Goal: Participate in discussion: Engage in conversation with other users on a specific topic

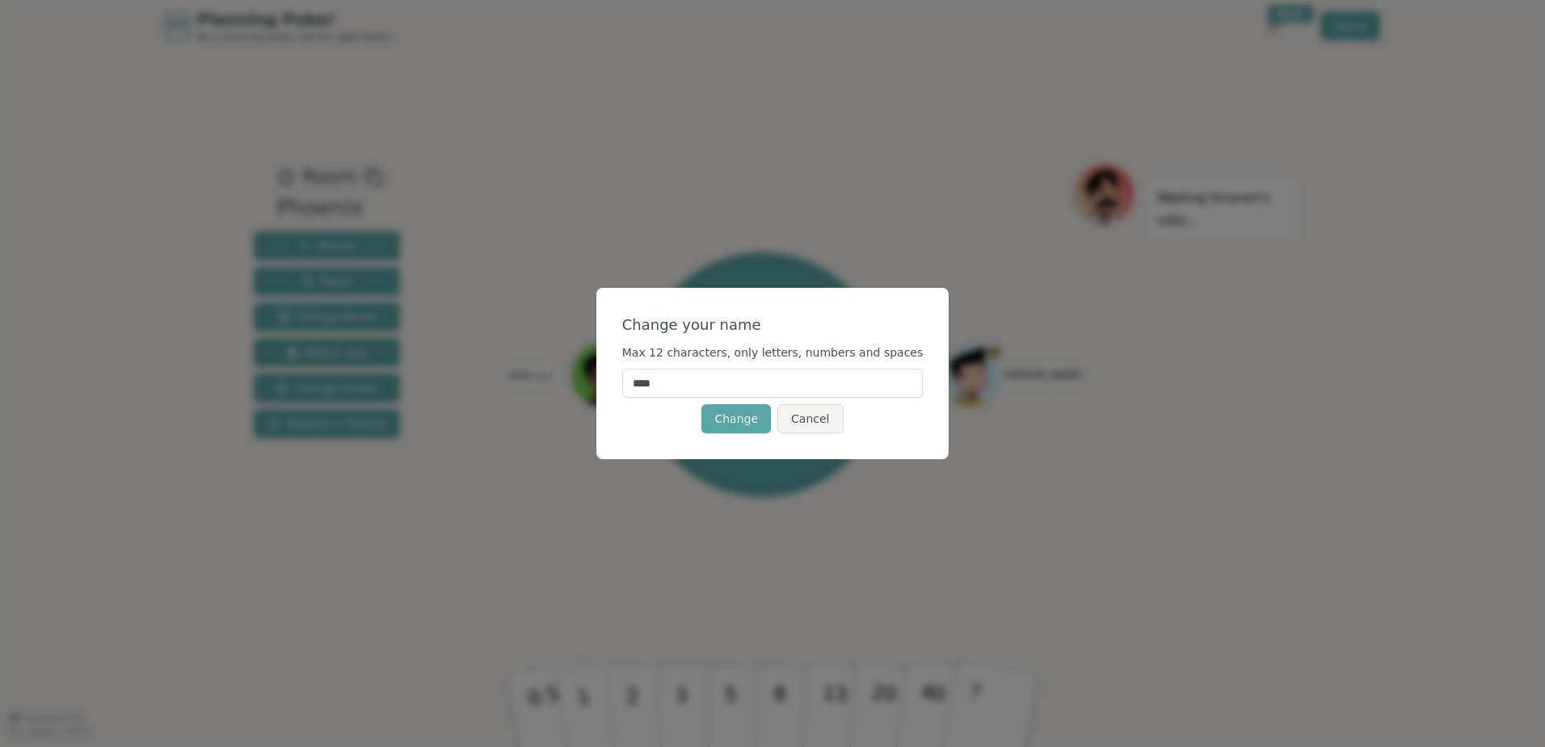
drag, startPoint x: 700, startPoint y: 386, endPoint x: 567, endPoint y: 382, distance: 133.4
click at [567, 382] on div "Change your name Max 12 characters, only letters, numbers and spaces **** Chang…" at bounding box center [772, 373] width 1545 height 747
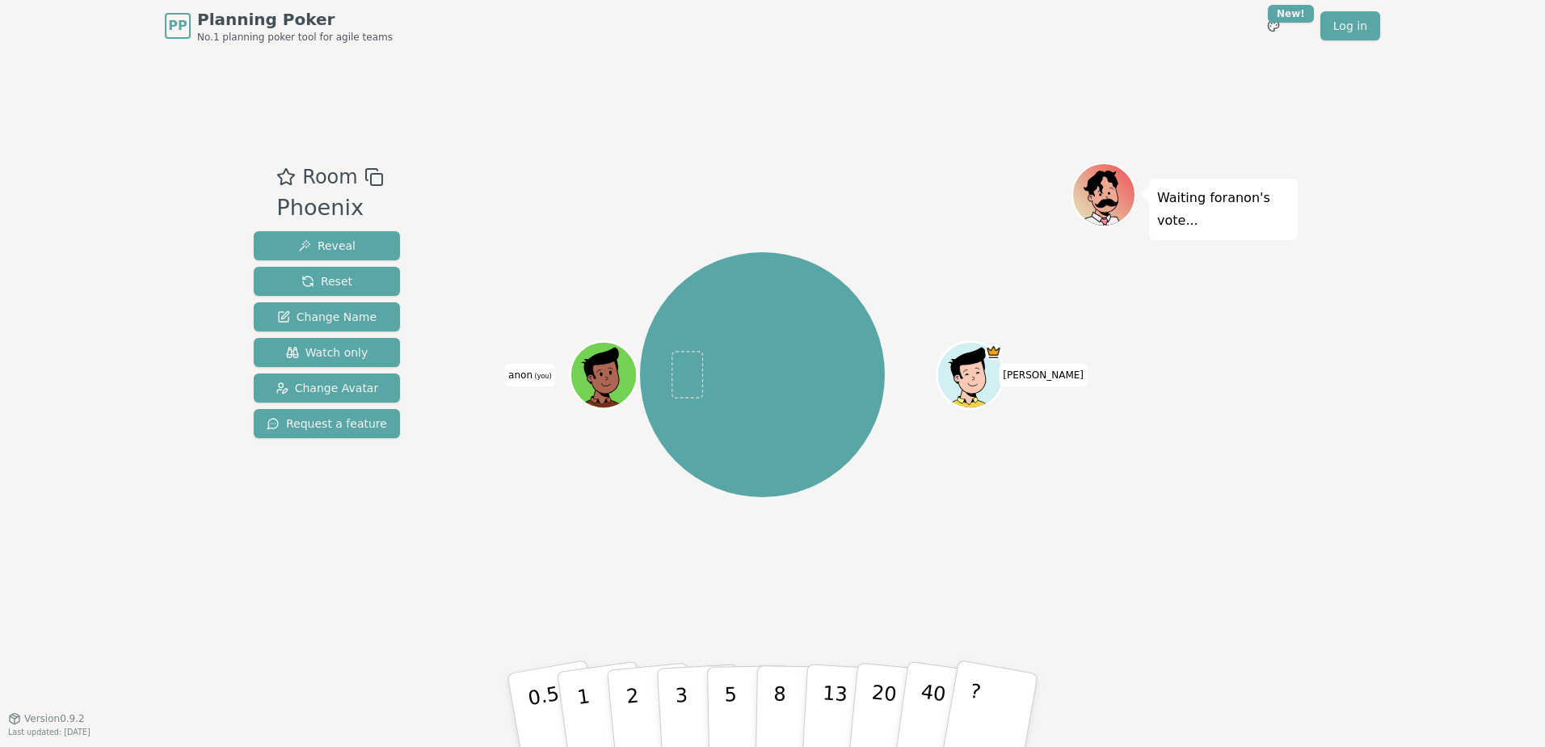
click at [528, 372] on span "anon (you)" at bounding box center [529, 375] width 51 height 23
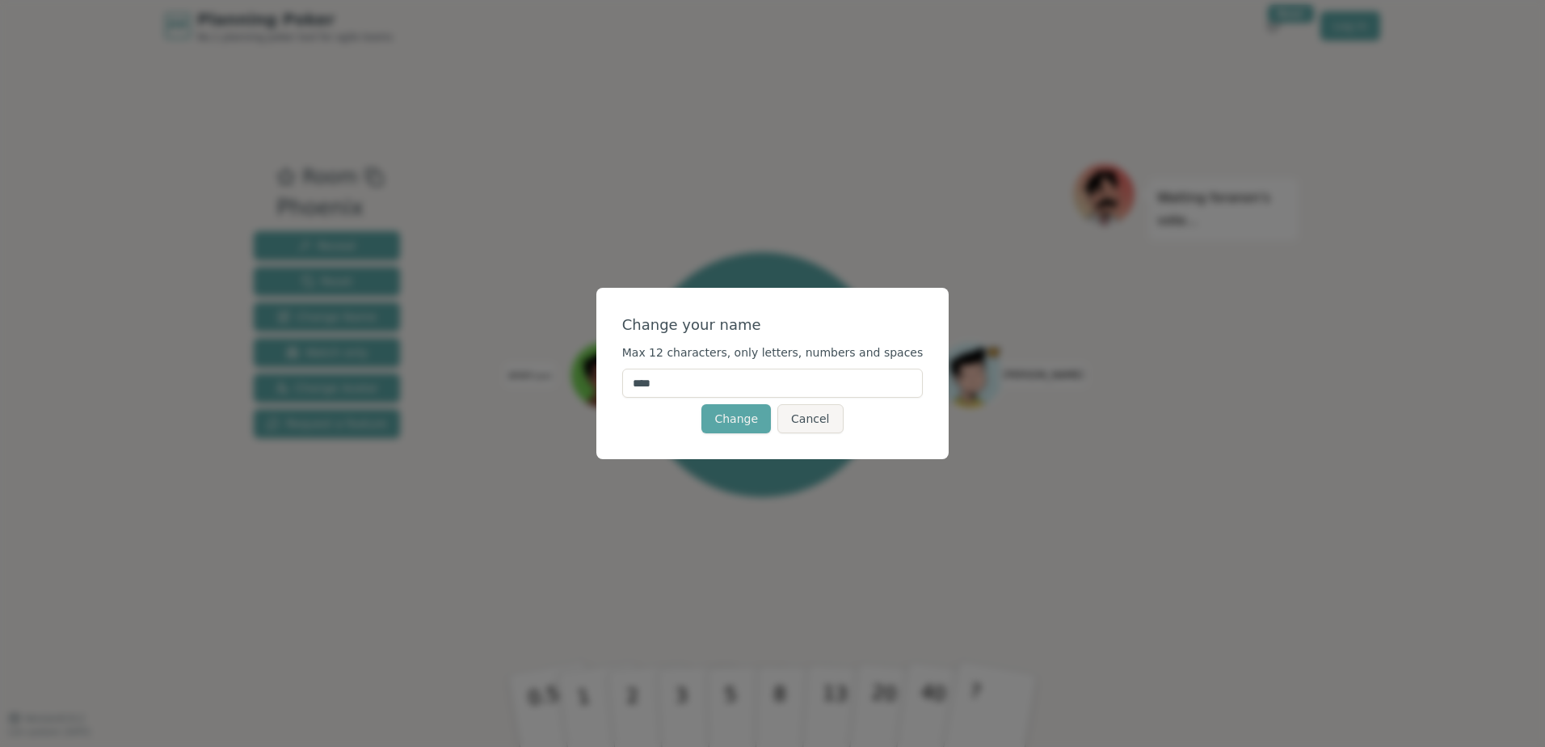
click at [686, 386] on input "****" at bounding box center [772, 383] width 301 height 29
type input "*"
type input "****"
click at [660, 411] on div "Change Cancel" at bounding box center [772, 418] width 301 height 29
click at [744, 418] on button "Change" at bounding box center [737, 418] width 70 height 29
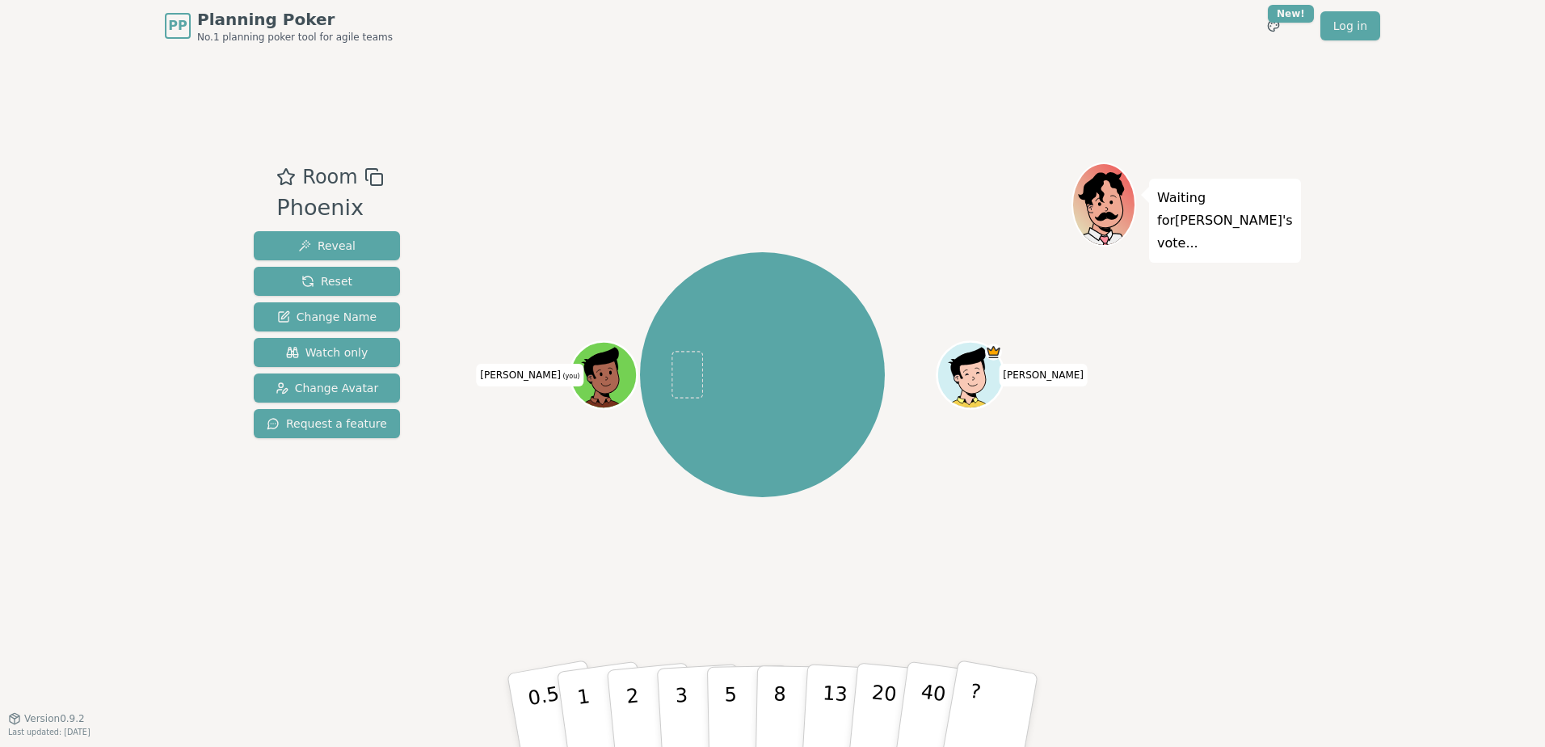
click at [588, 386] on div at bounding box center [605, 395] width 65 height 58
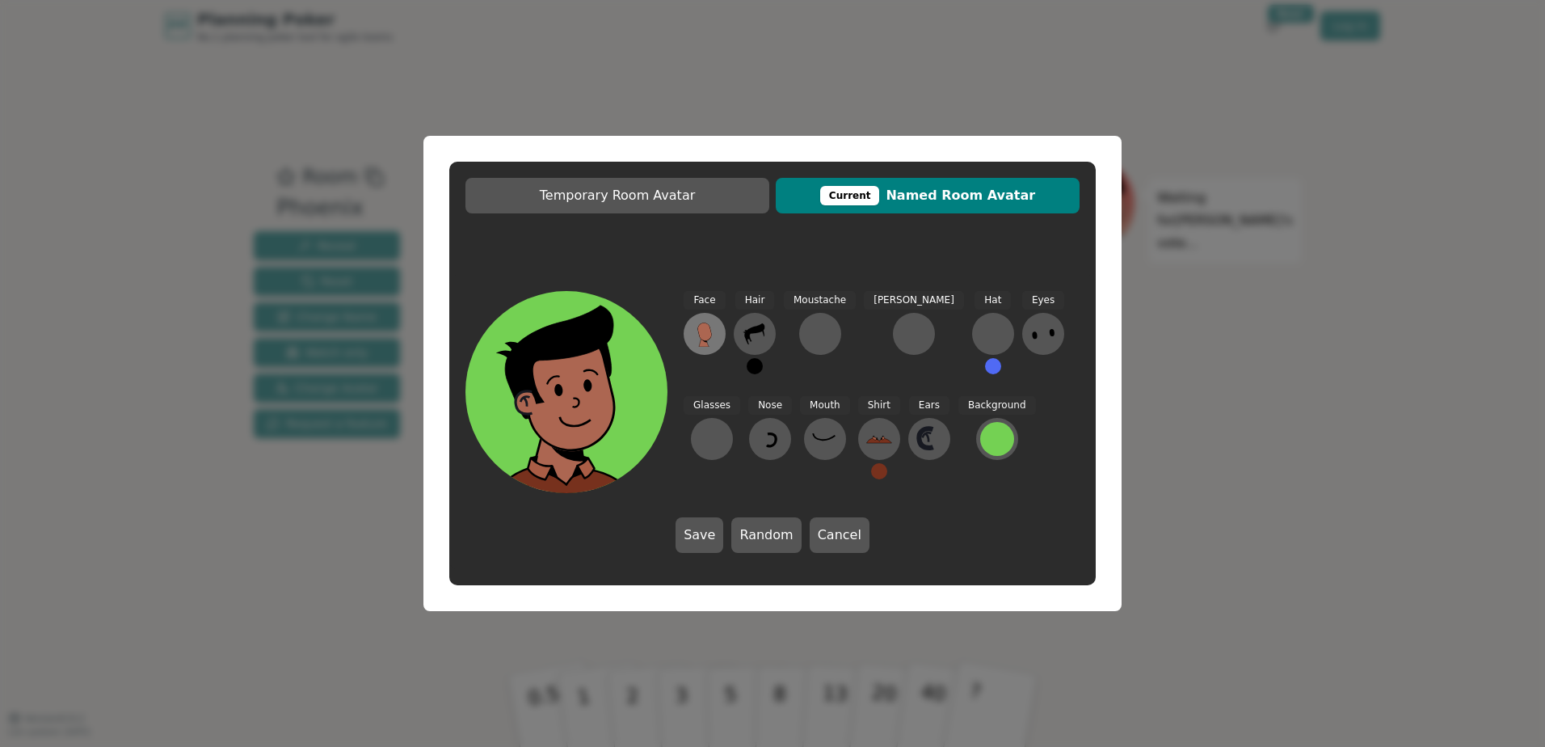
click at [702, 339] on icon at bounding box center [705, 332] width 14 height 18
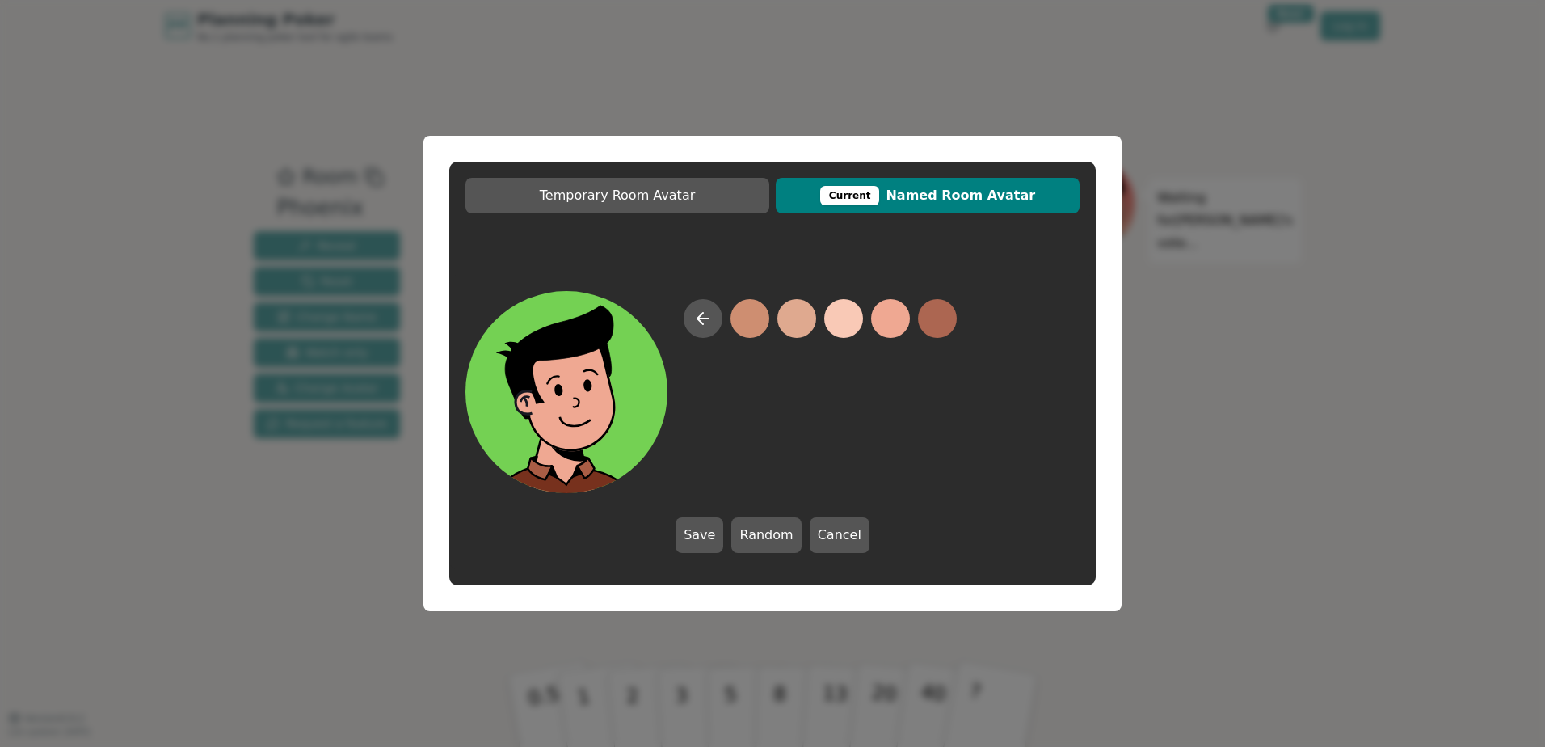
click at [881, 316] on button at bounding box center [890, 318] width 39 height 39
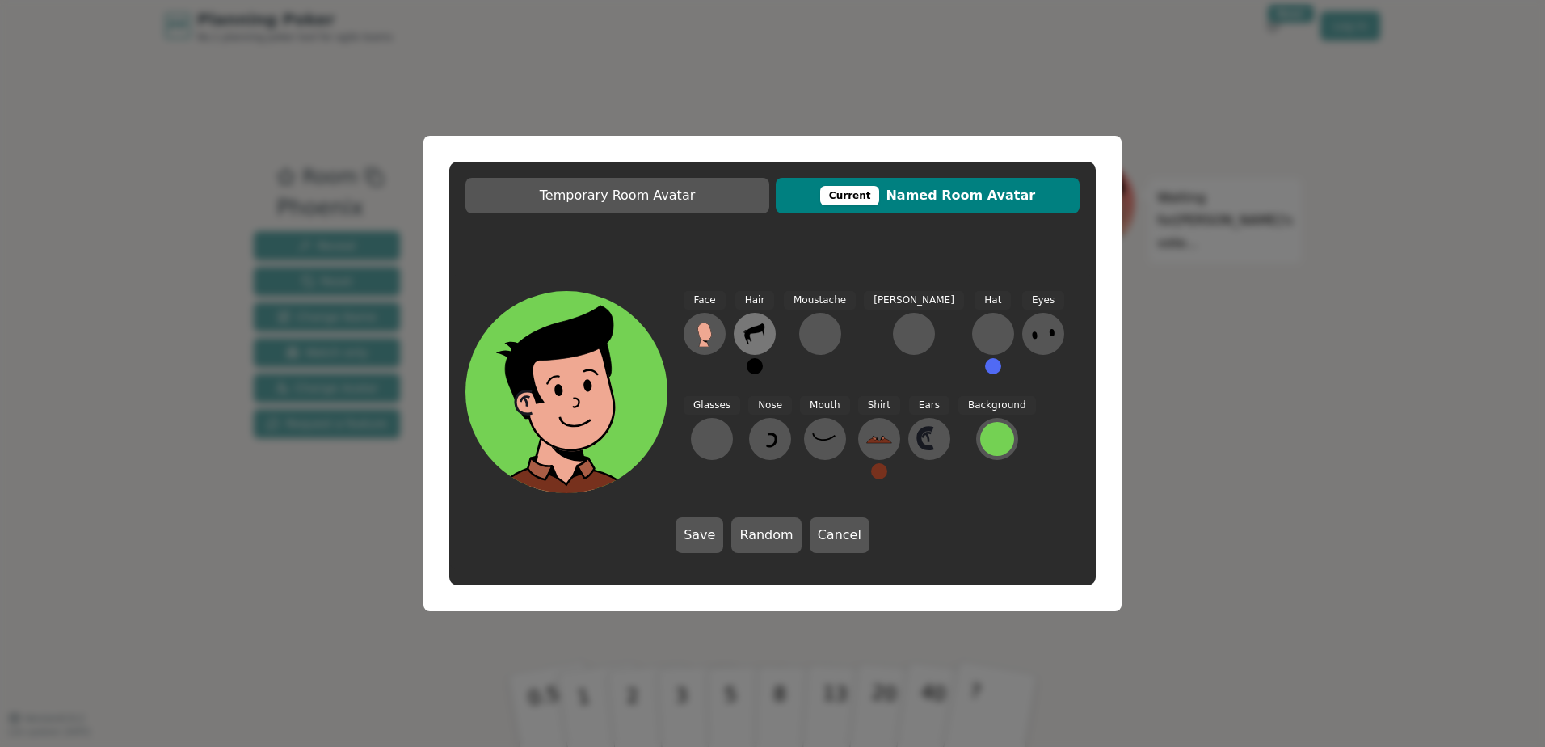
click at [769, 341] on button at bounding box center [755, 334] width 42 height 42
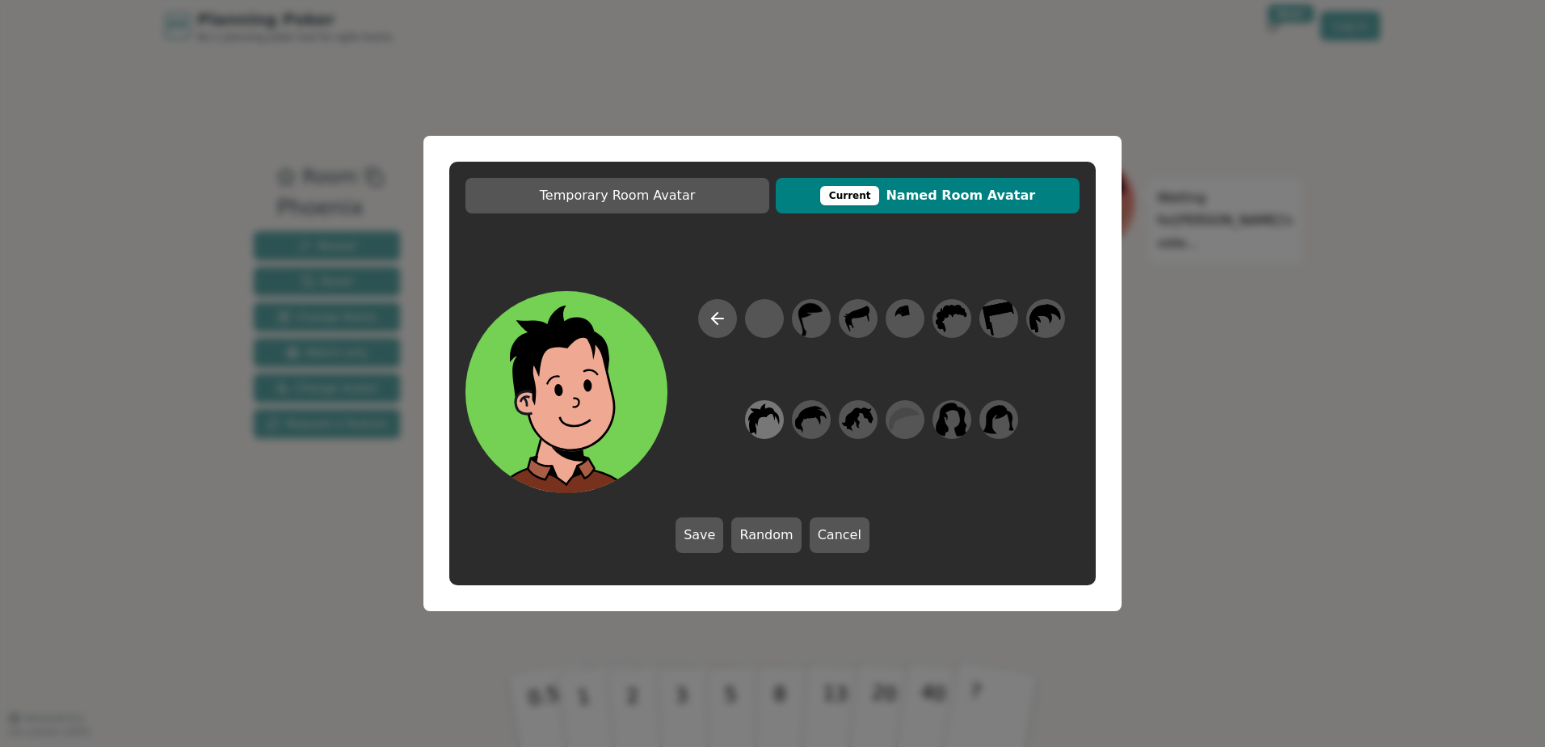
click at [775, 419] on icon at bounding box center [764, 419] width 32 height 32
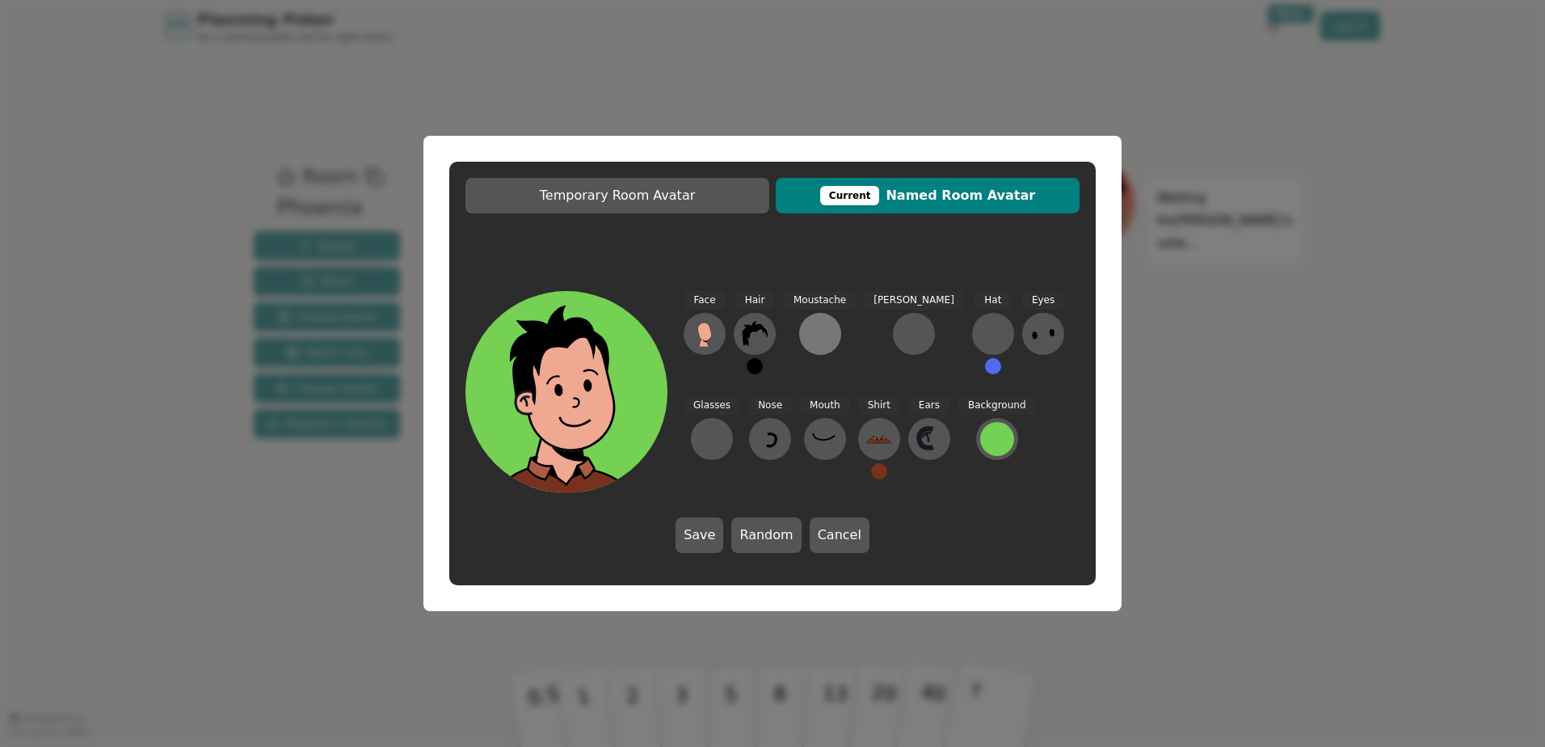
click at [812, 337] on div at bounding box center [820, 334] width 26 height 26
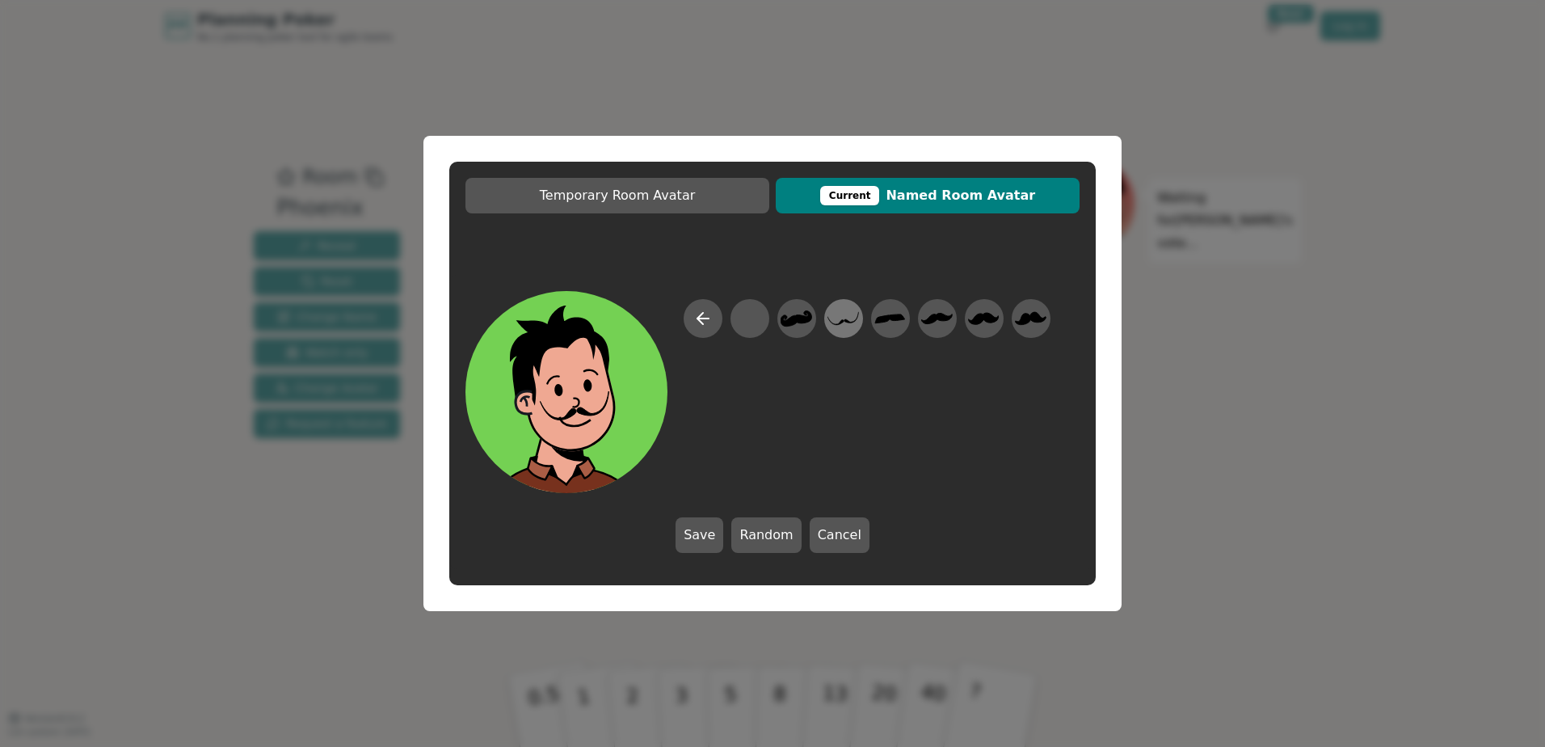
click at [862, 311] on div at bounding box center [843, 319] width 45 height 52
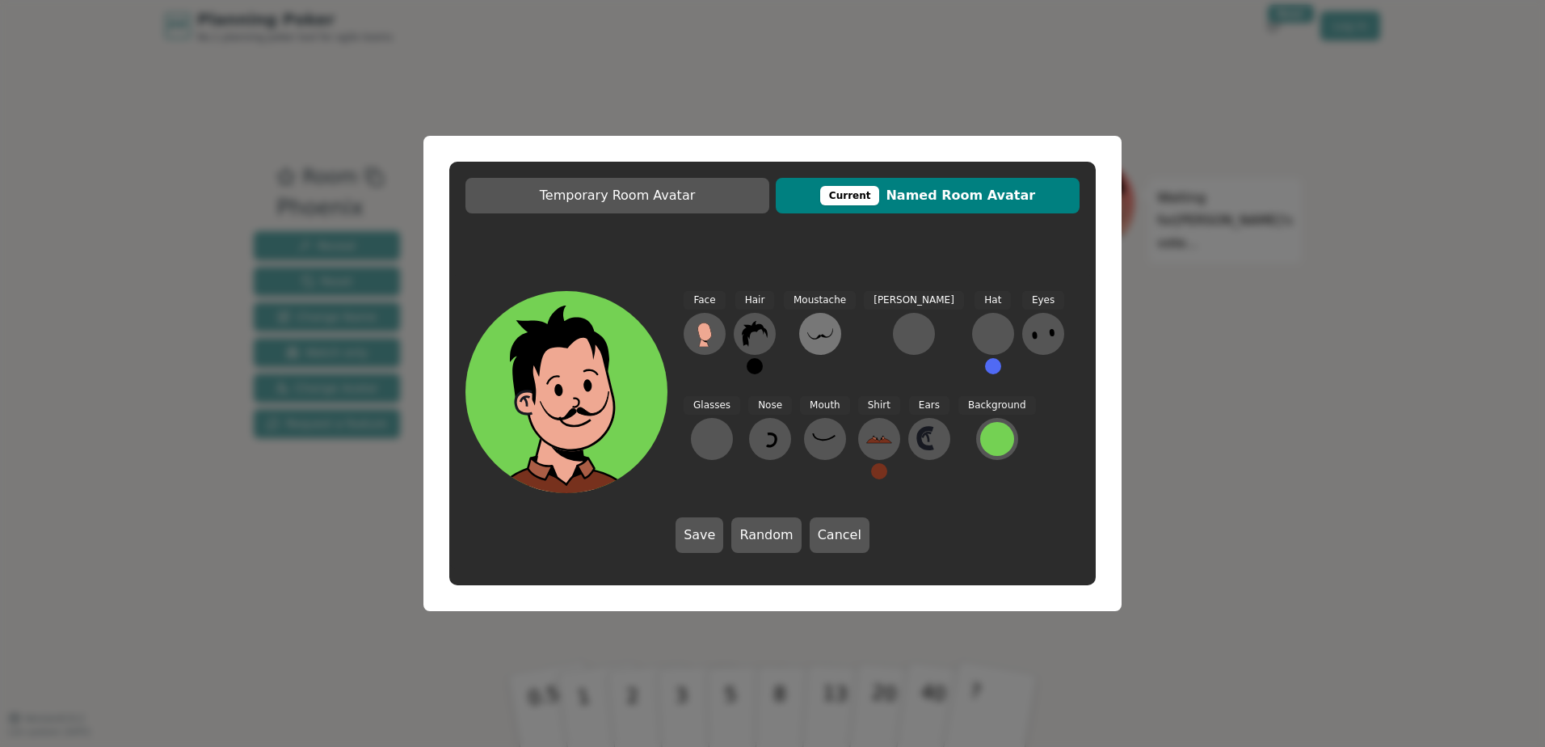
click at [827, 329] on icon at bounding box center [820, 334] width 26 height 26
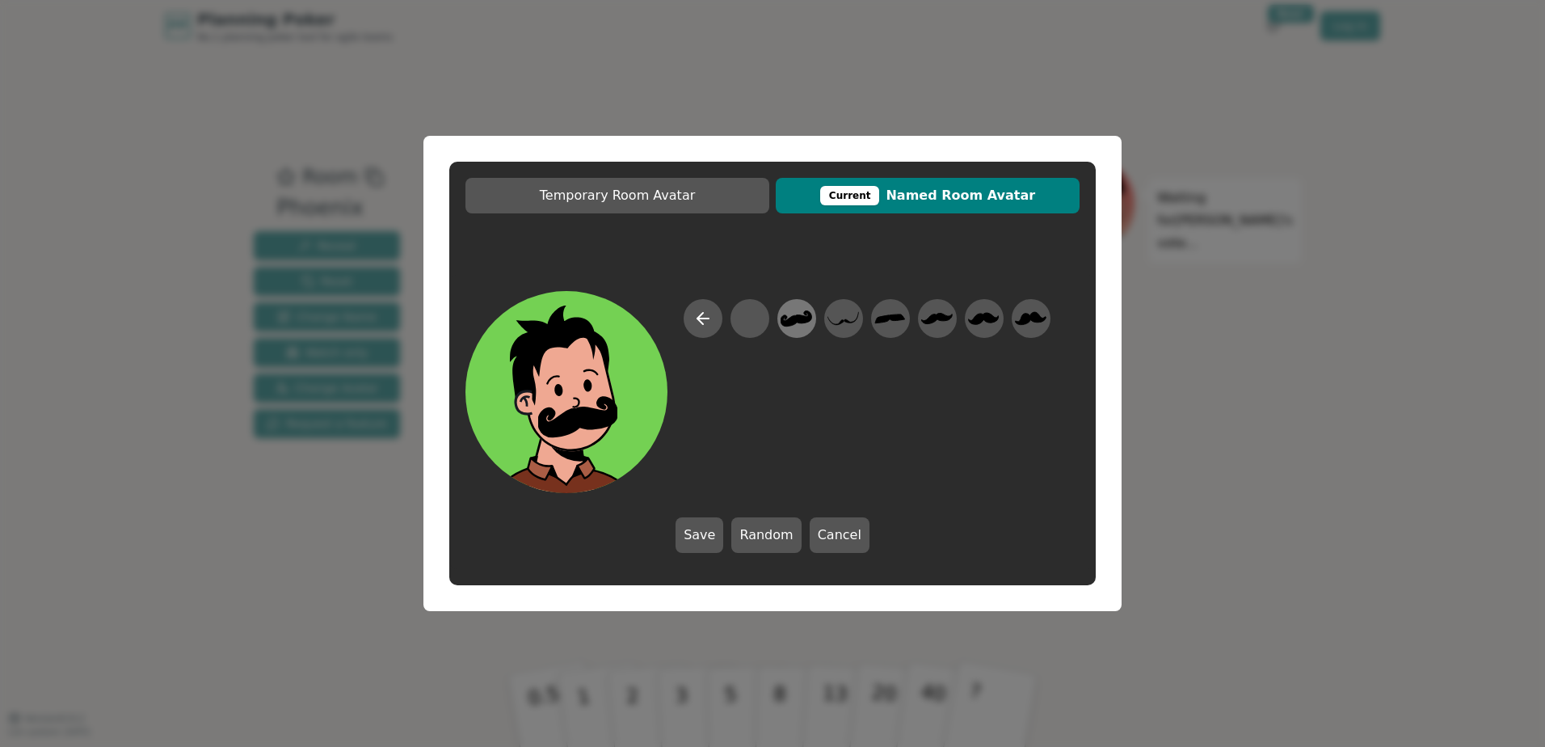
click at [784, 325] on icon at bounding box center [797, 318] width 32 height 16
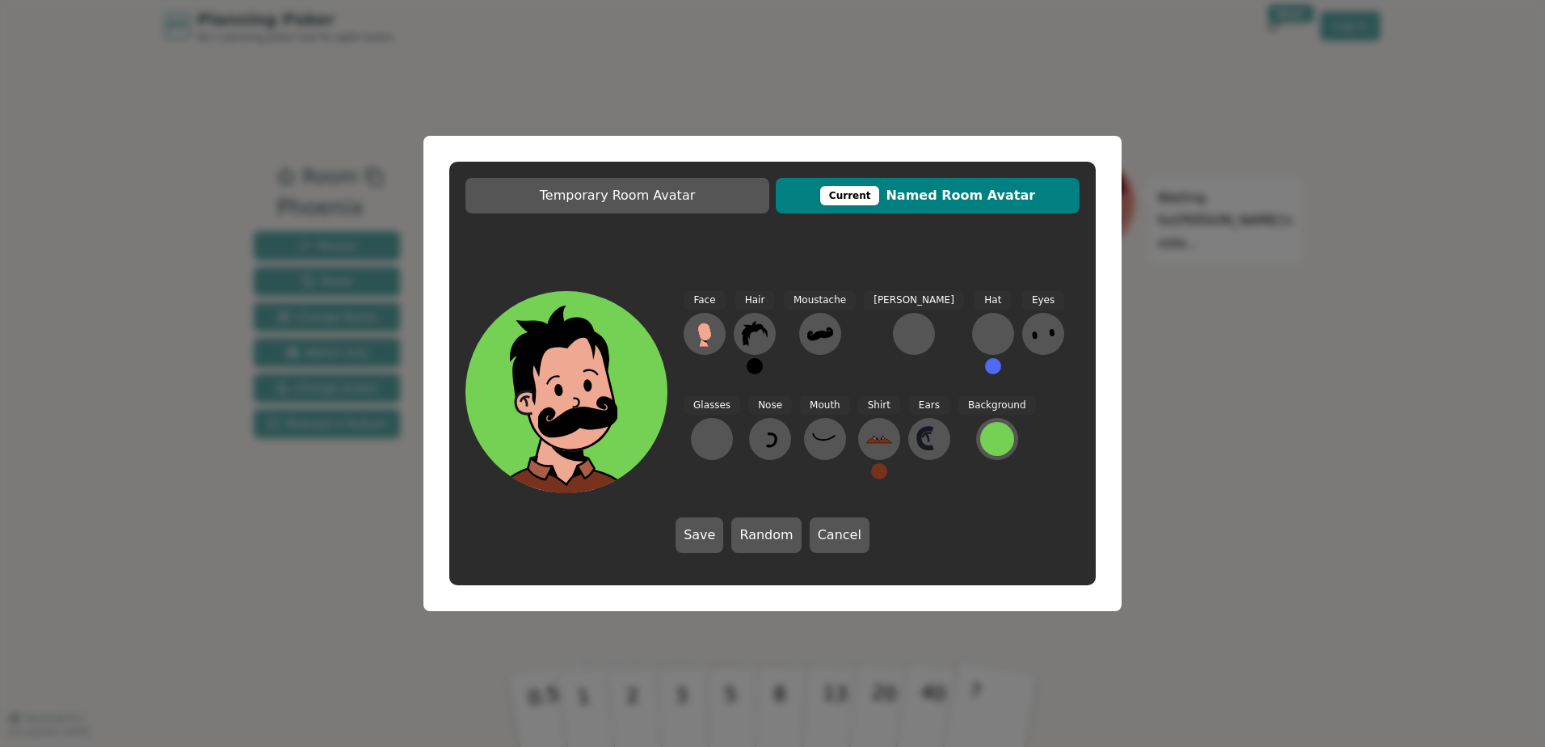
click at [749, 365] on button at bounding box center [755, 366] width 16 height 16
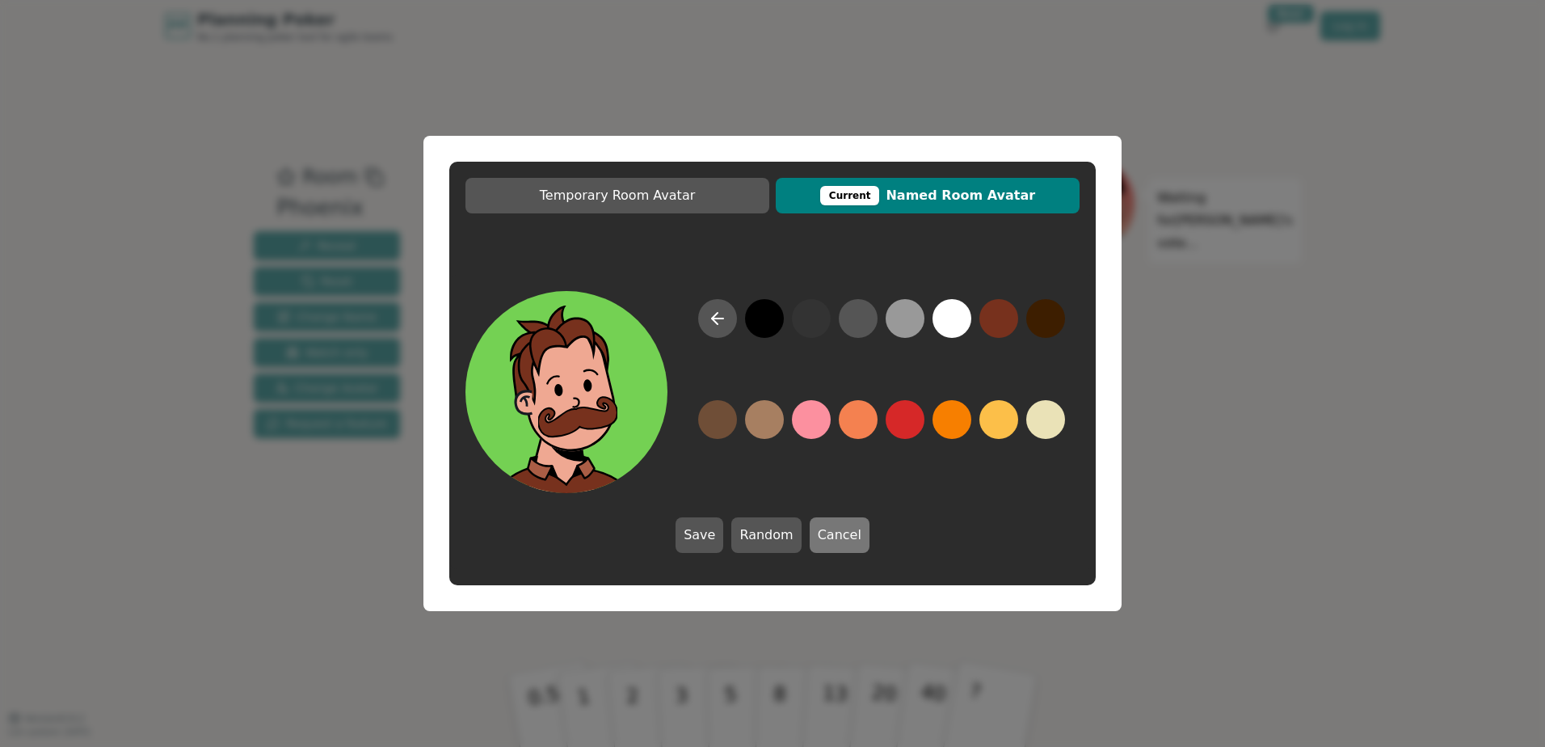
click at [860, 532] on button "Cancel" at bounding box center [840, 535] width 60 height 36
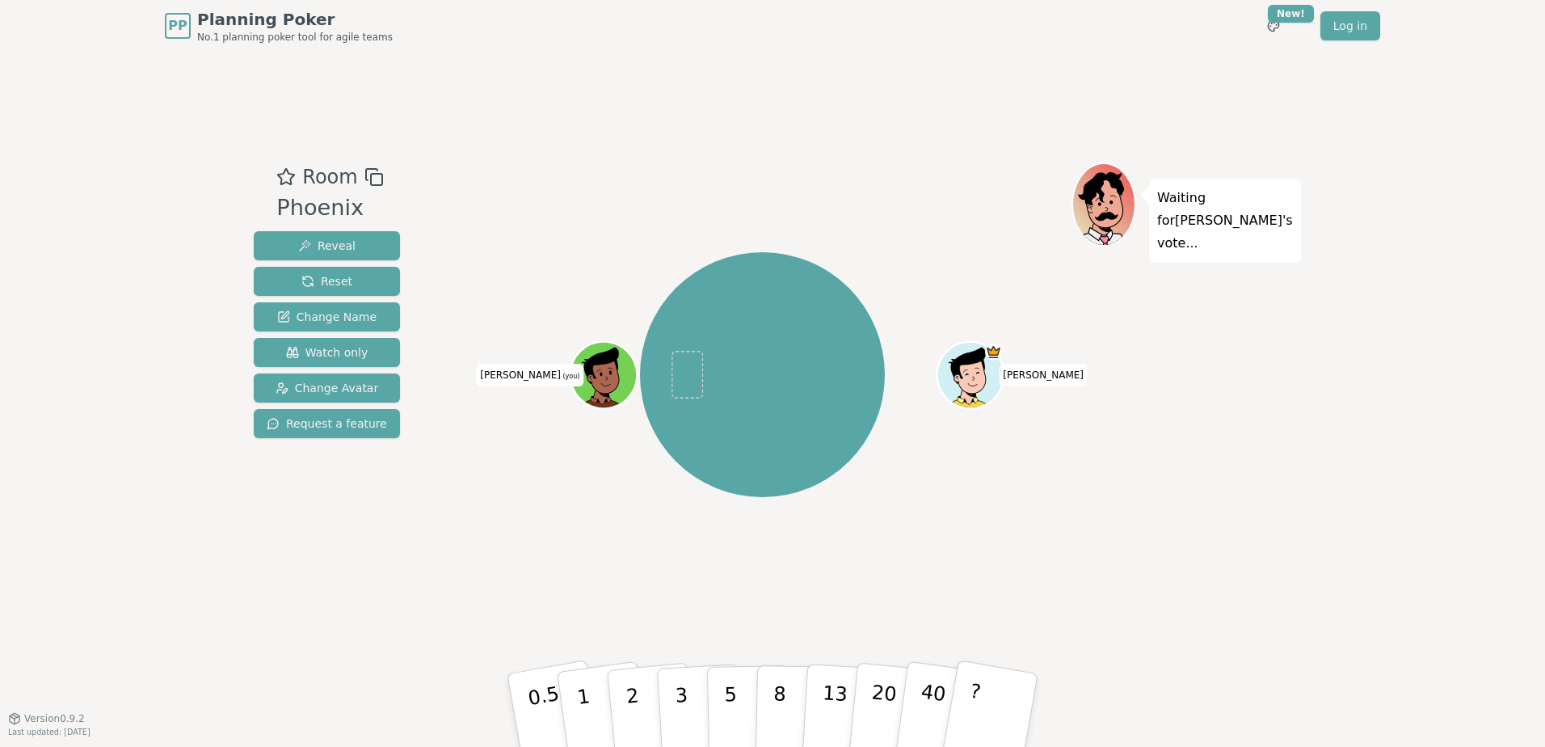
click at [608, 370] on icon at bounding box center [605, 372] width 65 height 7
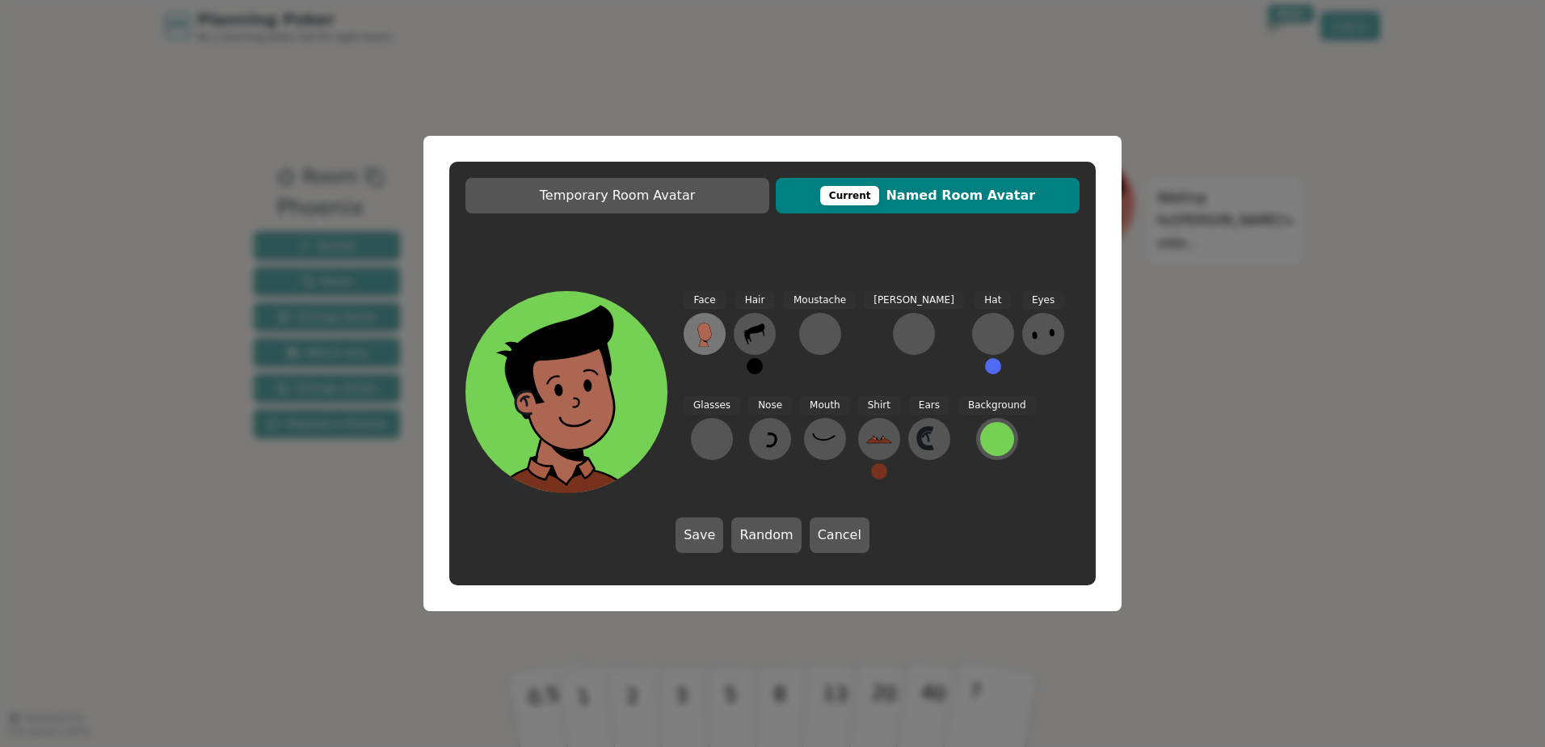
click at [715, 339] on icon at bounding box center [705, 334] width 26 height 26
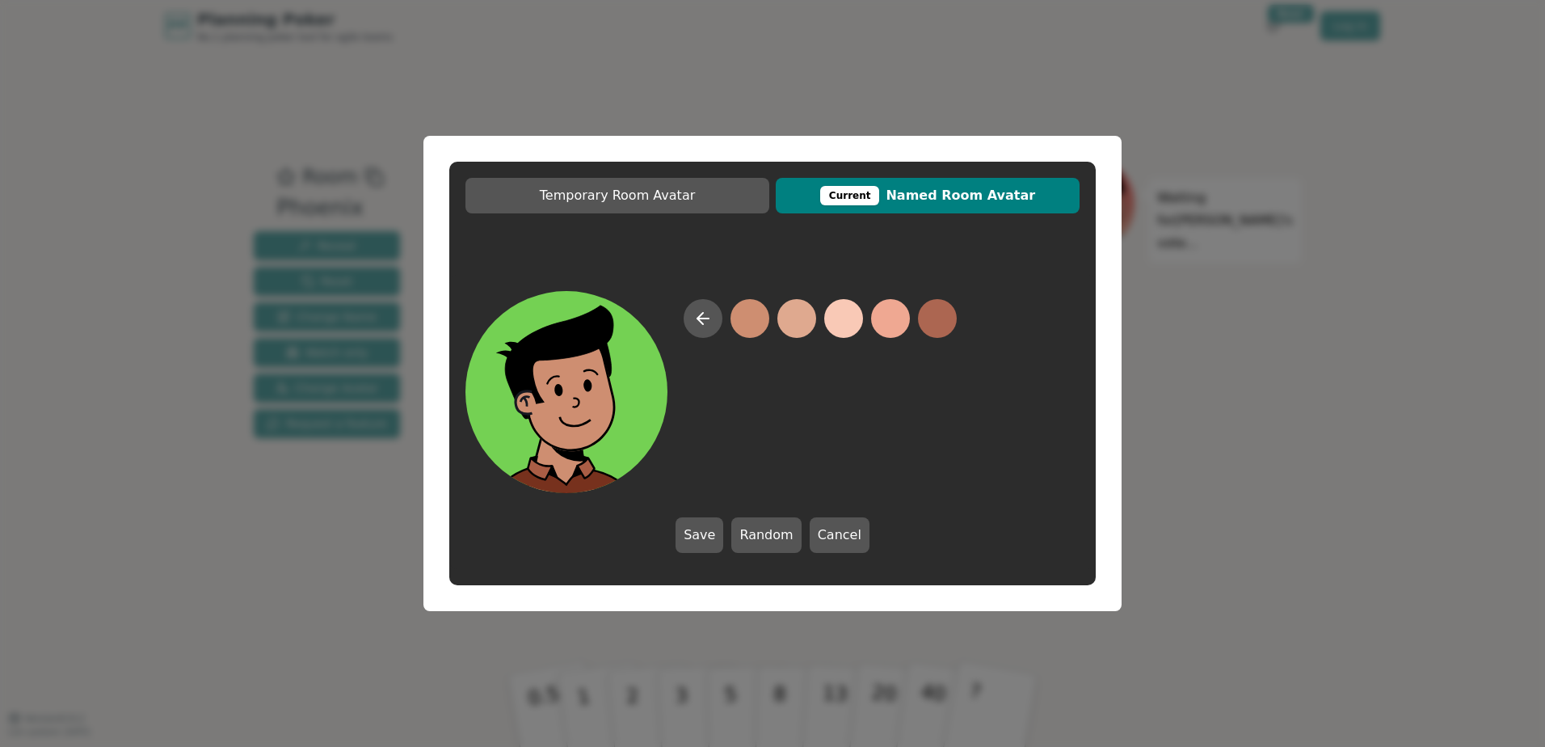
click at [753, 316] on button at bounding box center [750, 318] width 39 height 39
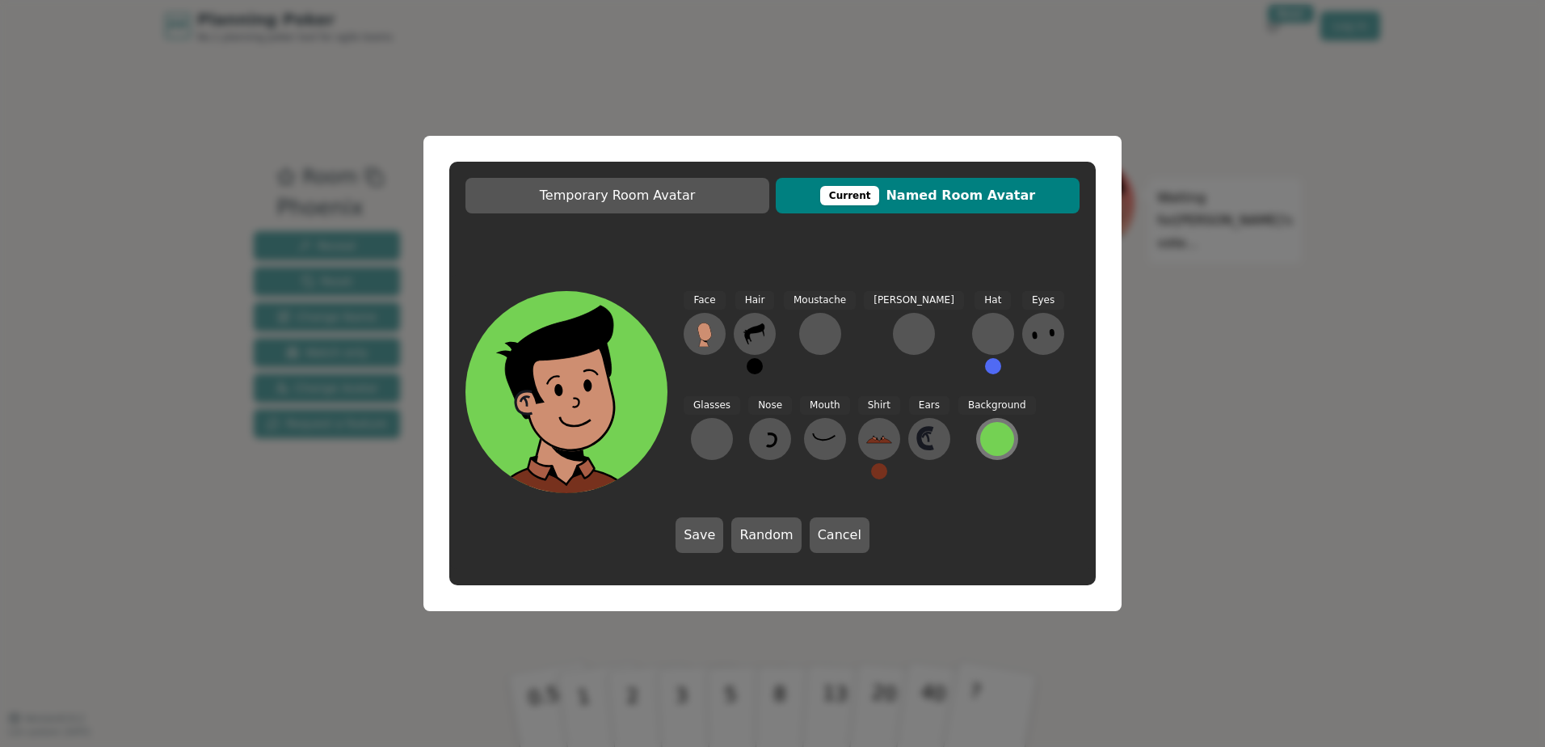
click at [980, 438] on div at bounding box center [997, 439] width 34 height 34
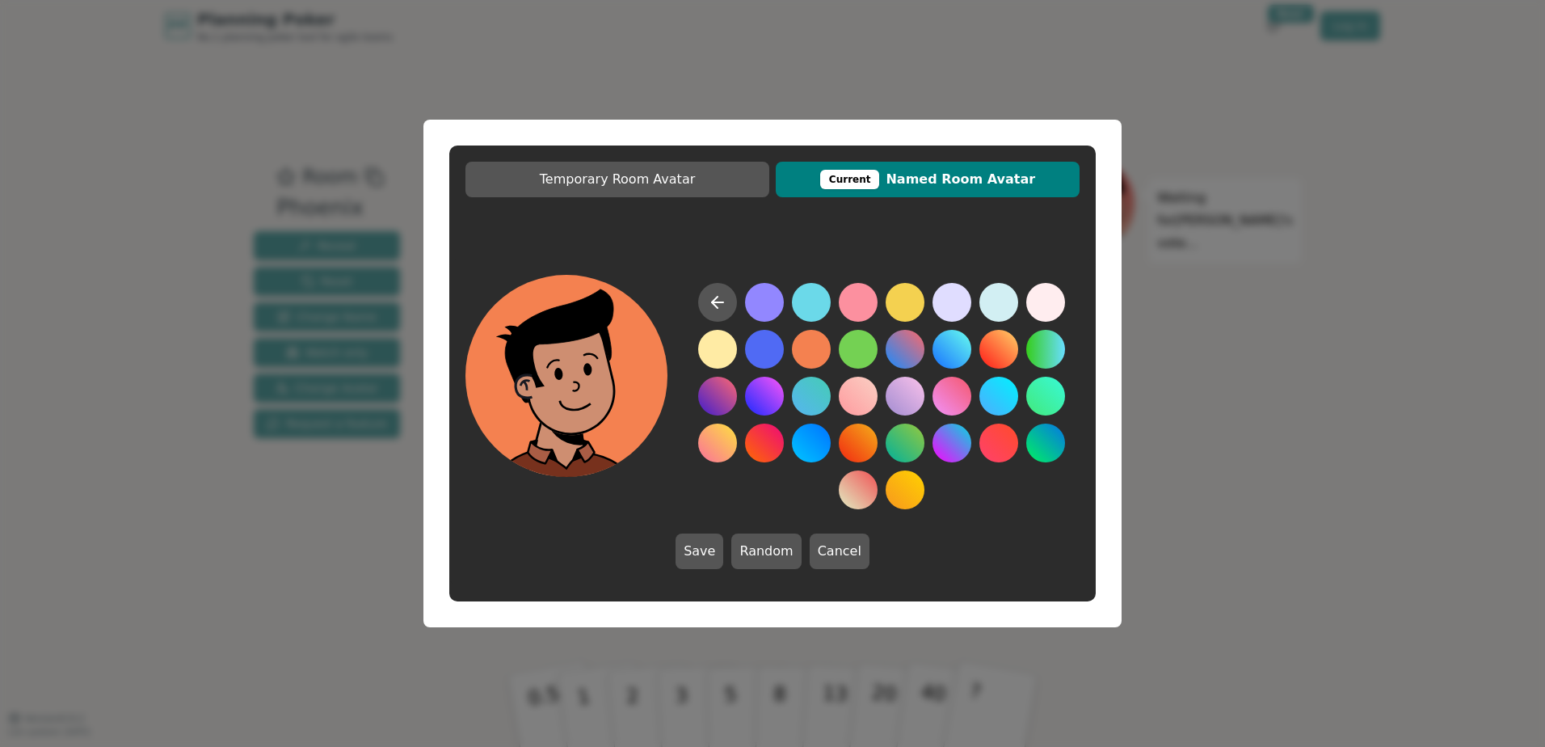
click at [809, 356] on button at bounding box center [811, 349] width 39 height 39
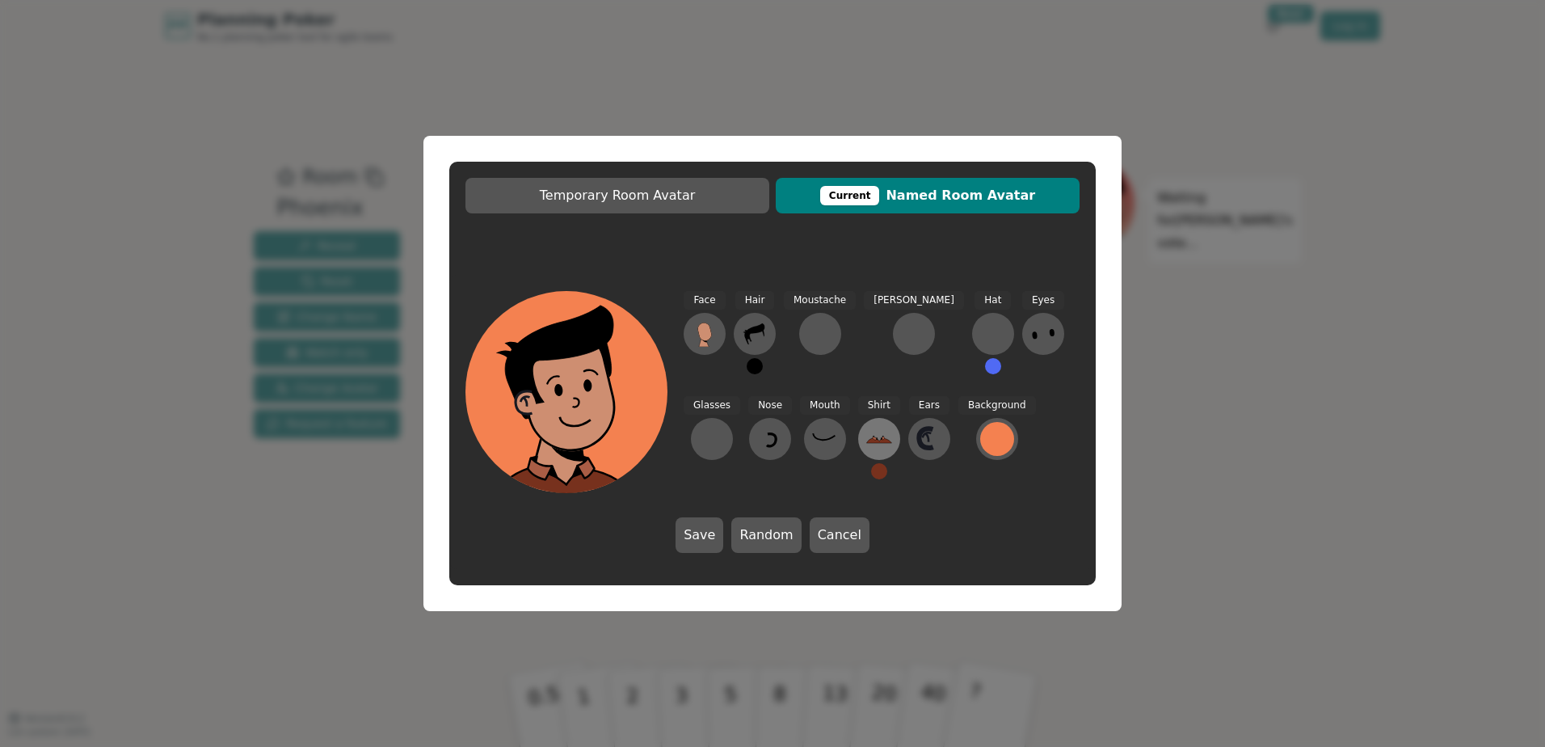
click at [866, 449] on icon at bounding box center [879, 439] width 26 height 26
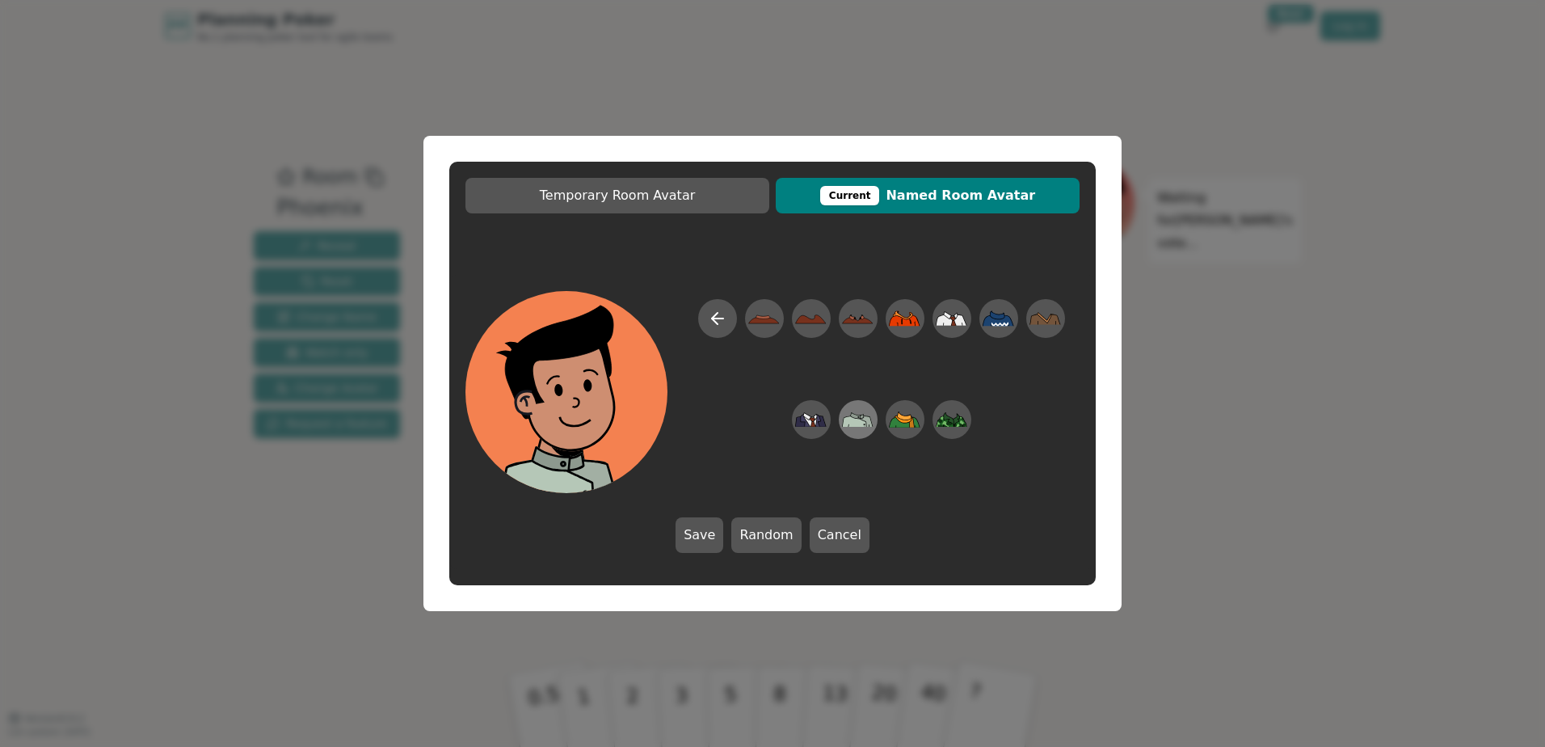
click at [866, 421] on icon at bounding box center [868, 421] width 12 height 11
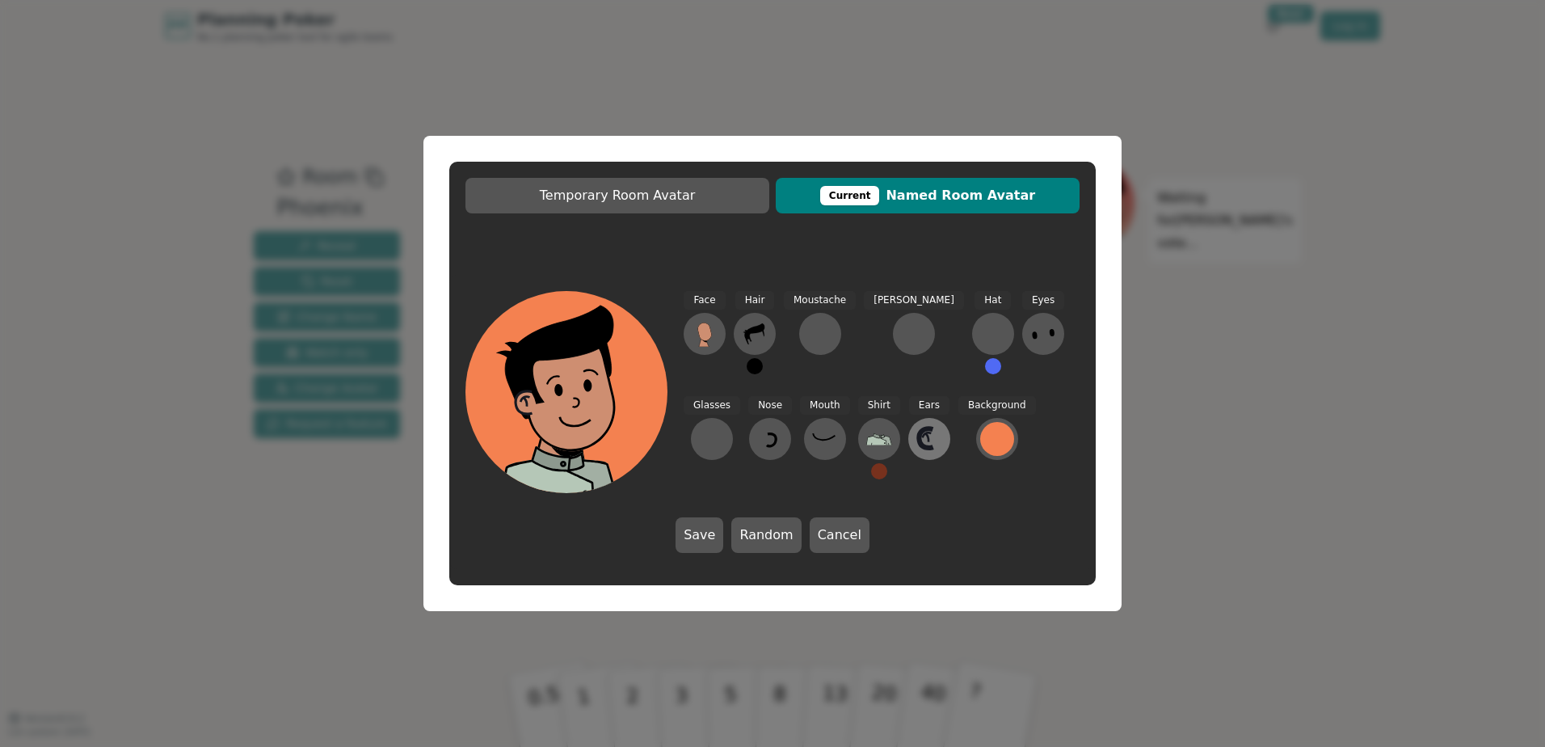
click at [917, 442] on icon at bounding box center [930, 439] width 26 height 26
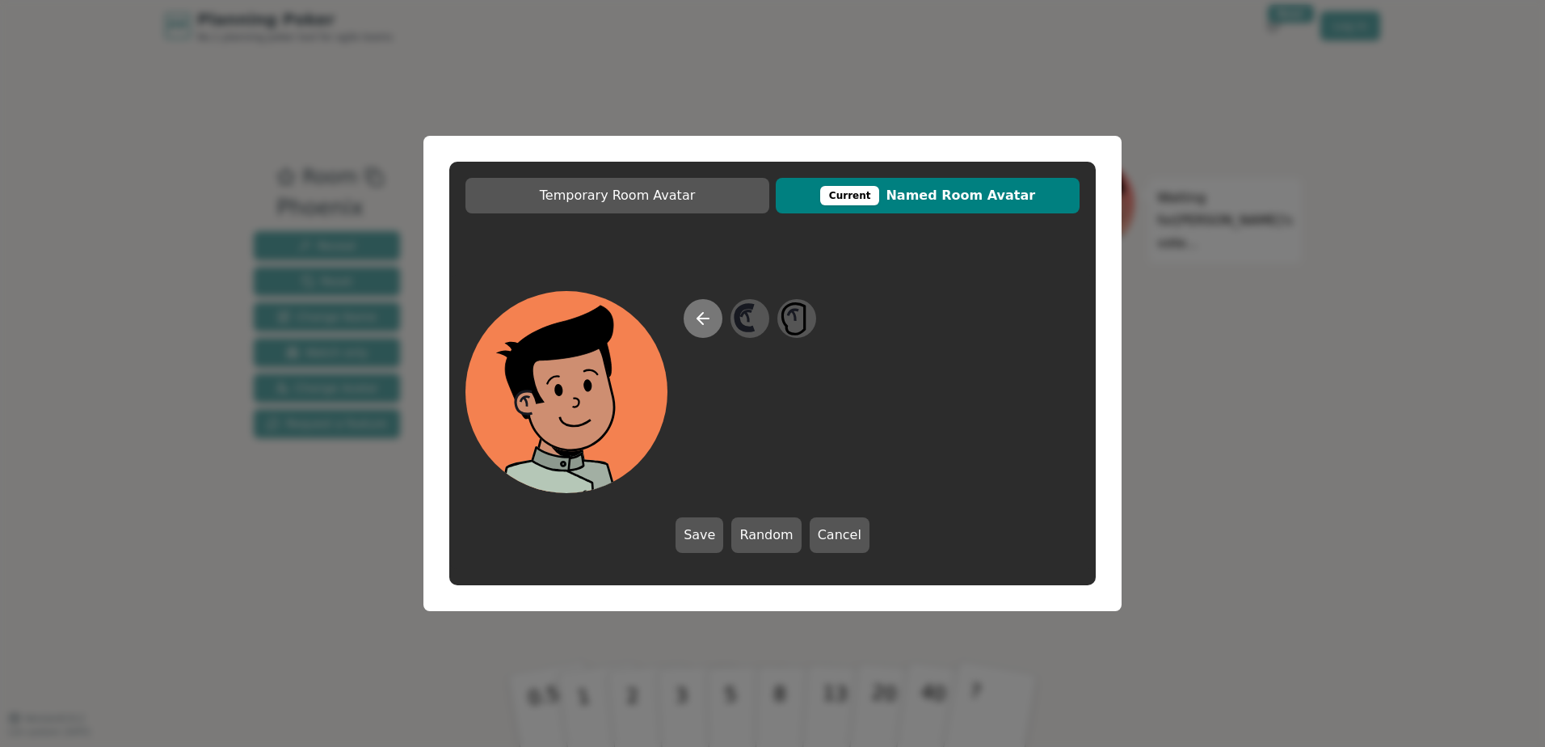
click at [693, 307] on button at bounding box center [703, 318] width 39 height 39
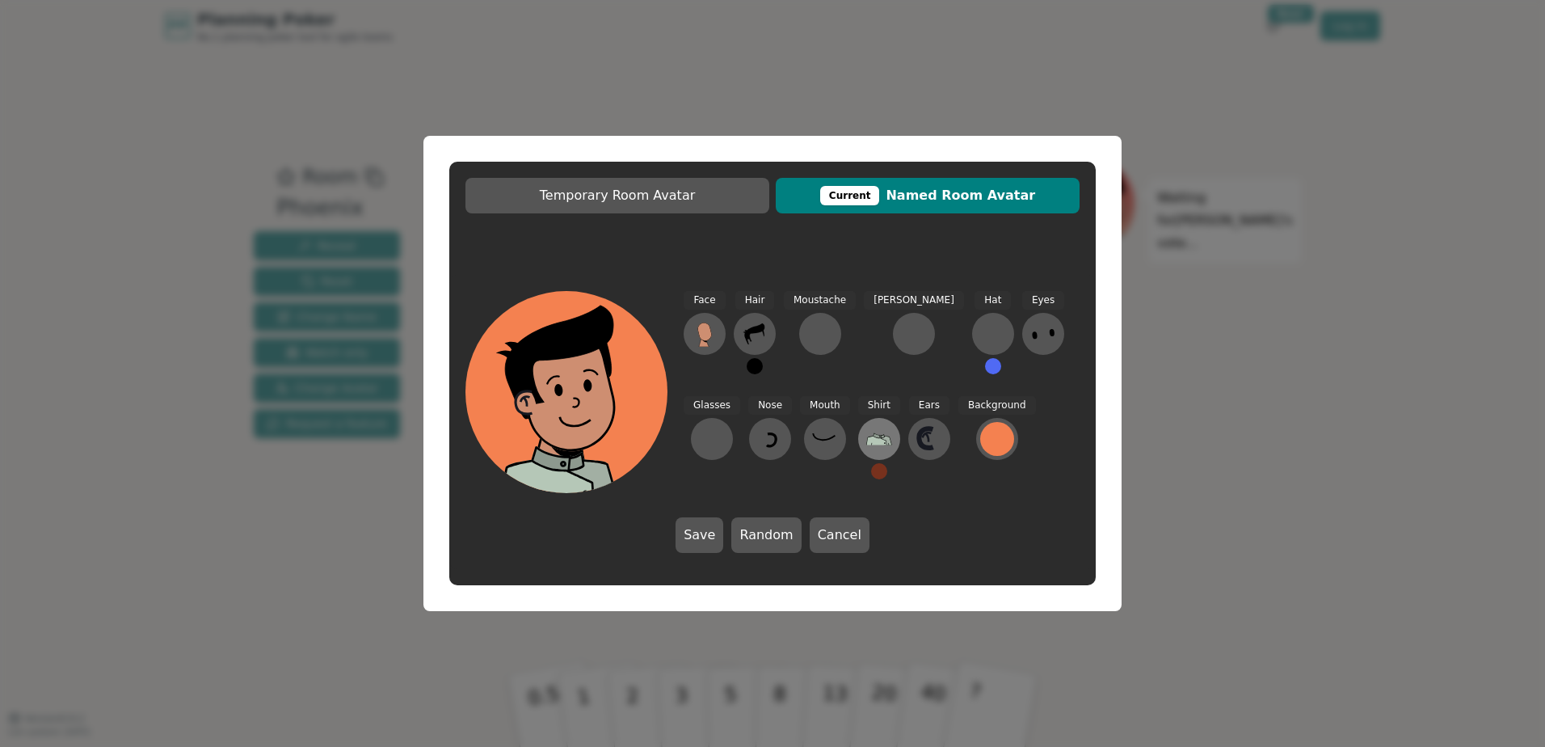
click at [866, 433] on icon at bounding box center [879, 439] width 26 height 26
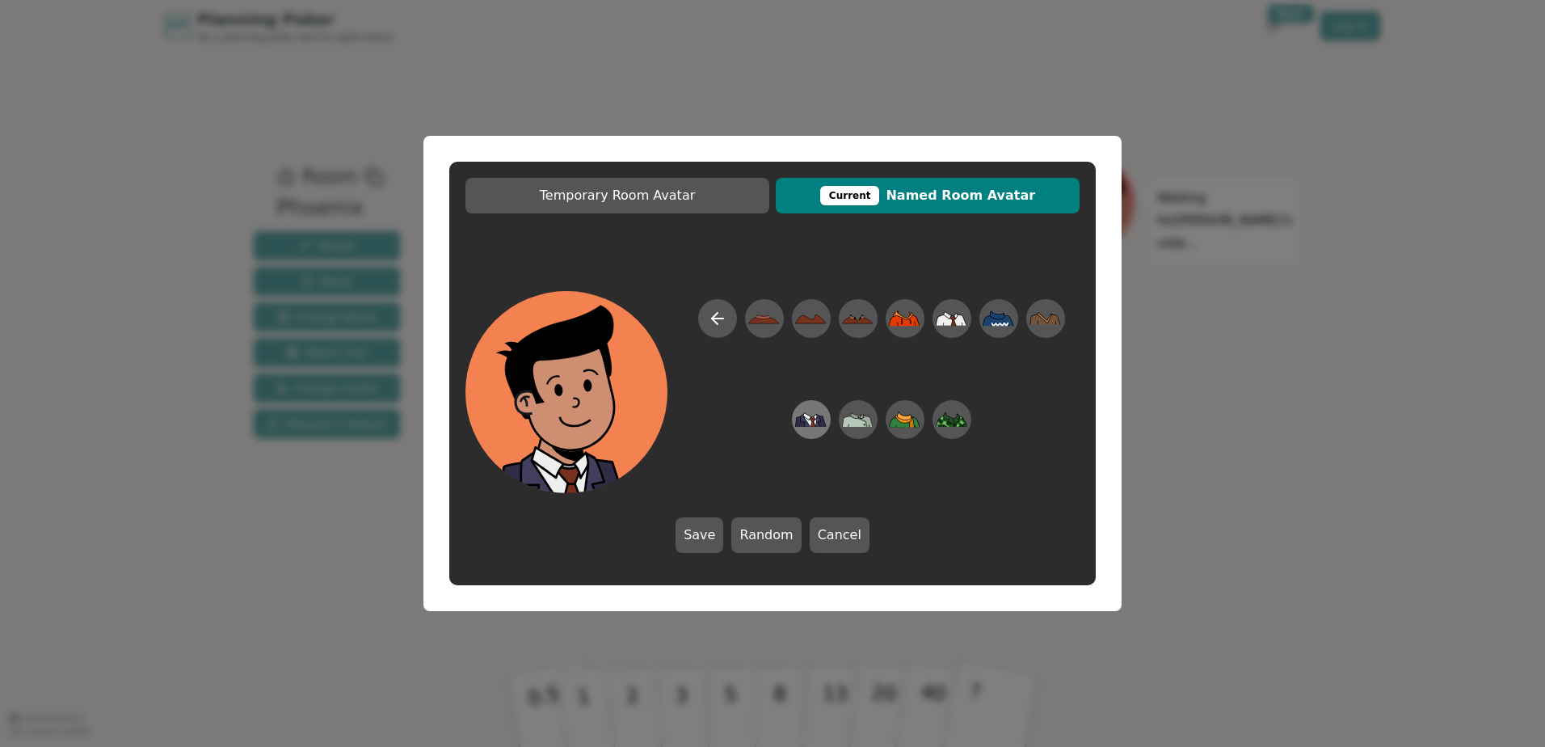
click at [824, 416] on icon at bounding box center [811, 419] width 32 height 15
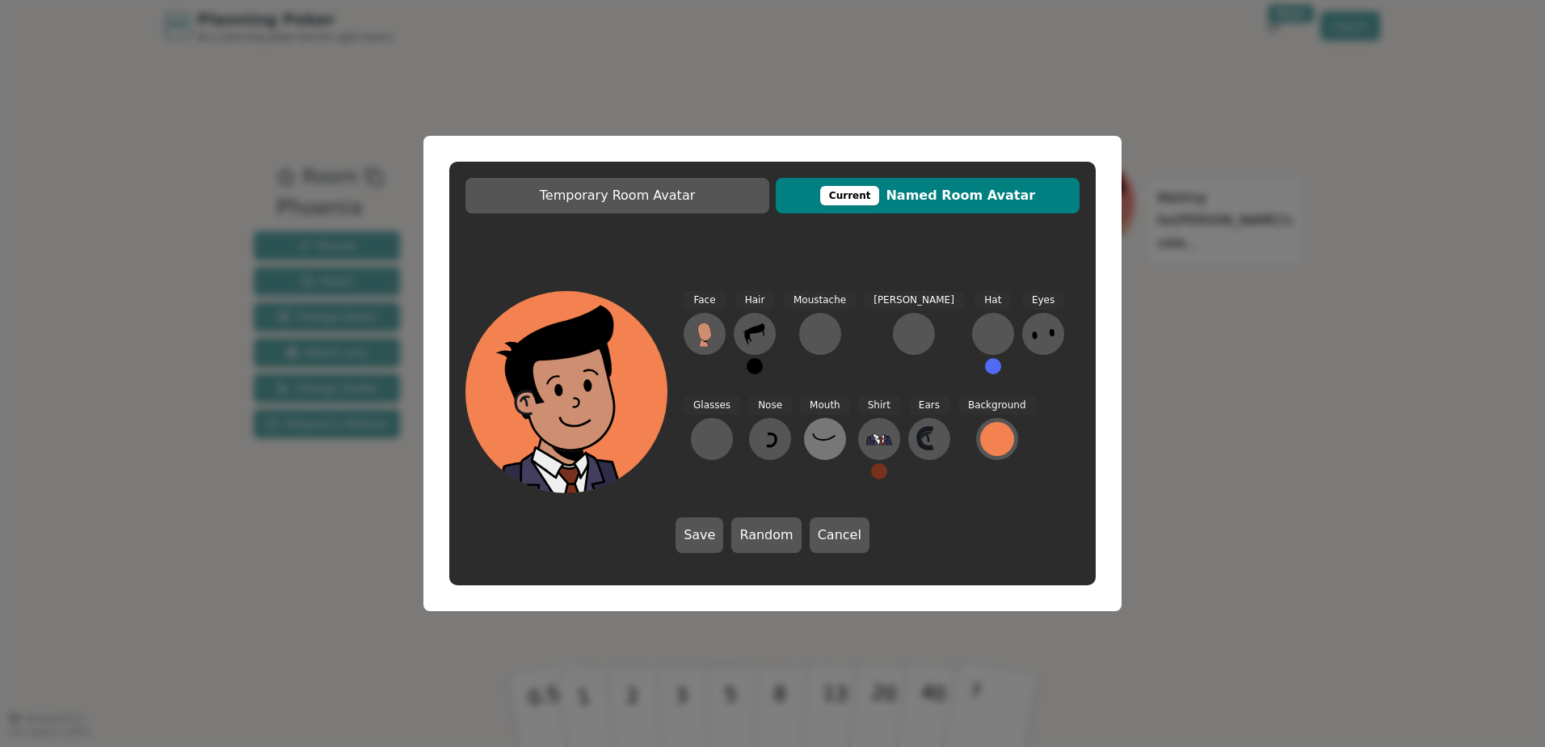
click at [812, 441] on icon at bounding box center [825, 439] width 26 height 26
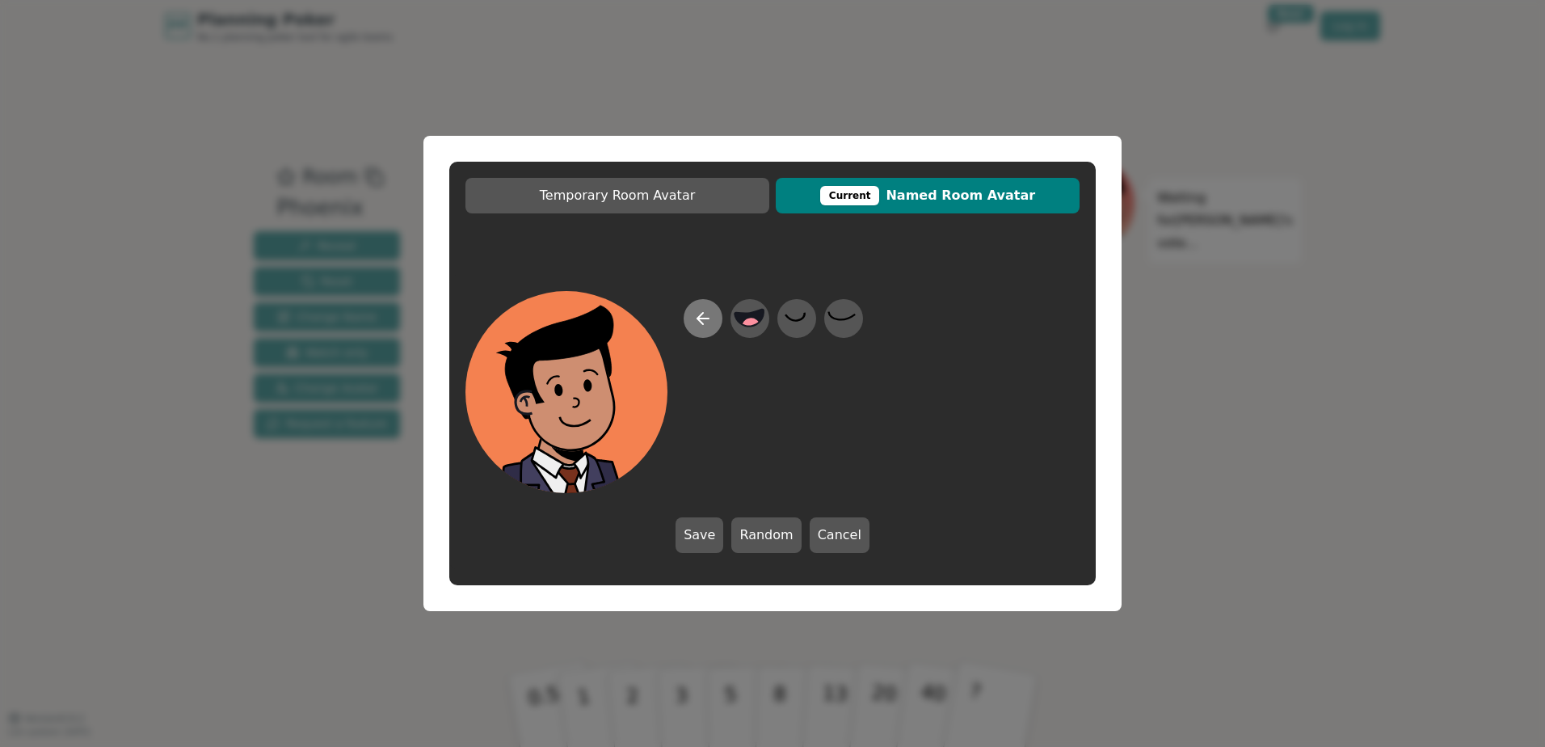
click at [702, 317] on icon at bounding box center [703, 318] width 19 height 19
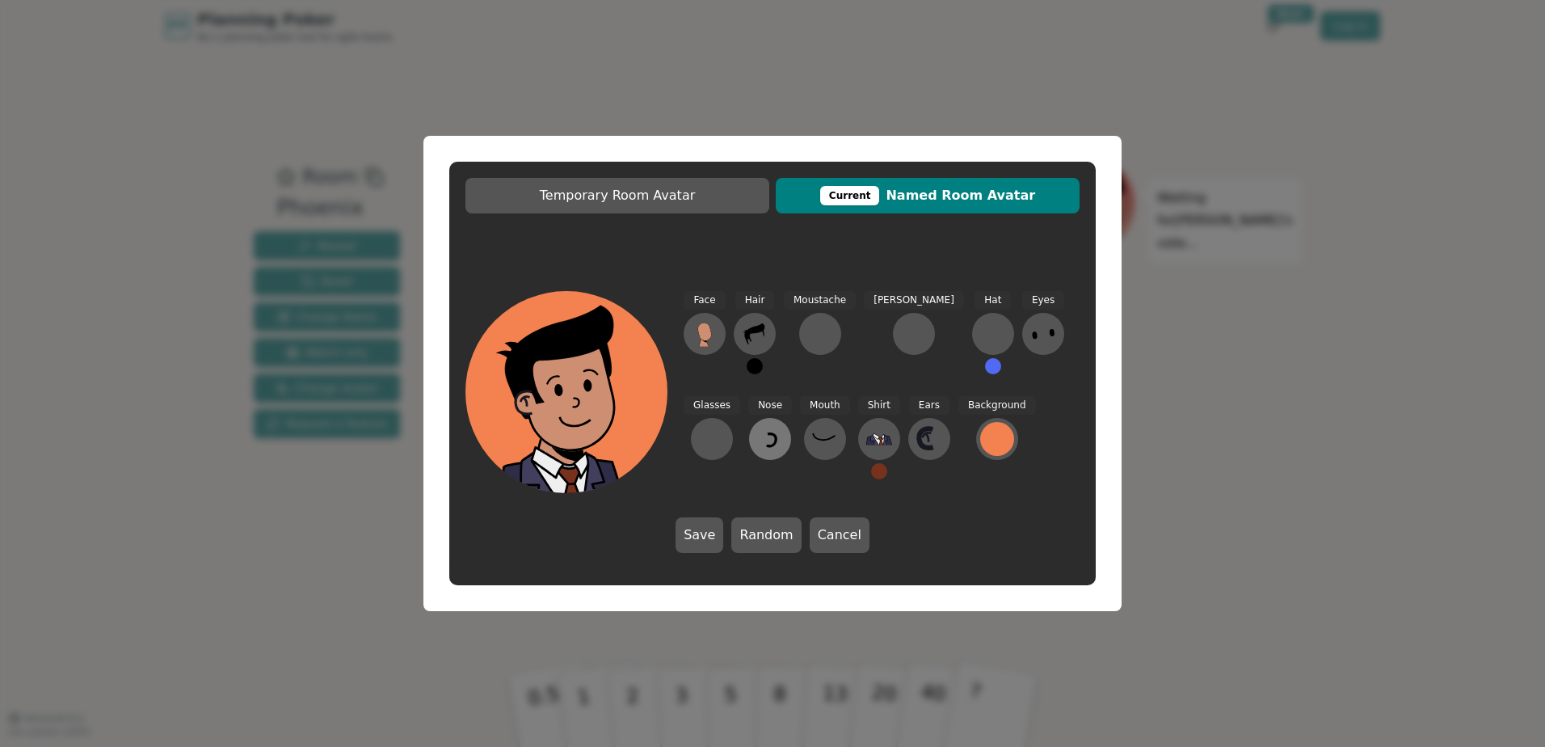
click at [757, 438] on icon at bounding box center [770, 439] width 26 height 26
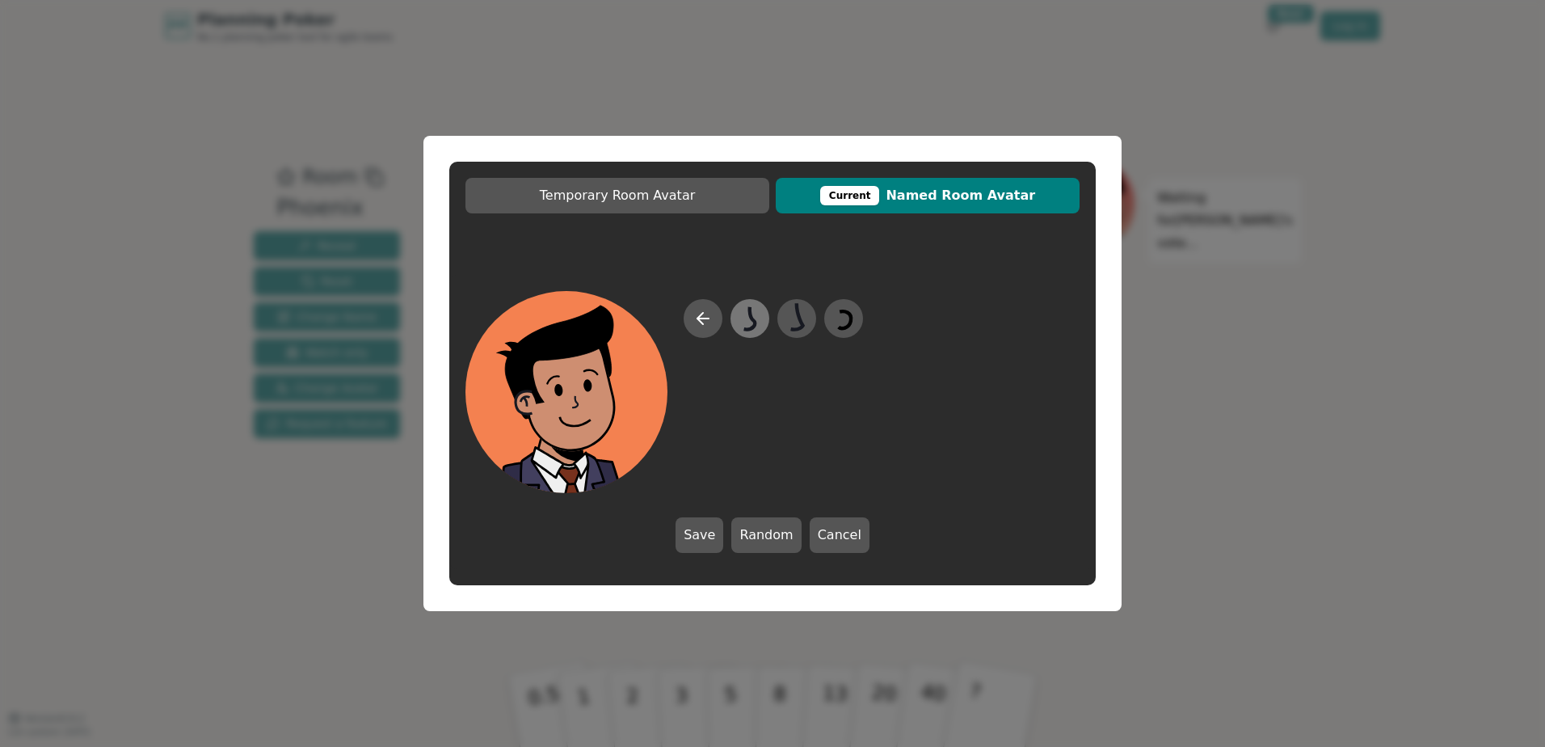
click at [754, 321] on icon at bounding box center [749, 317] width 11 height 23
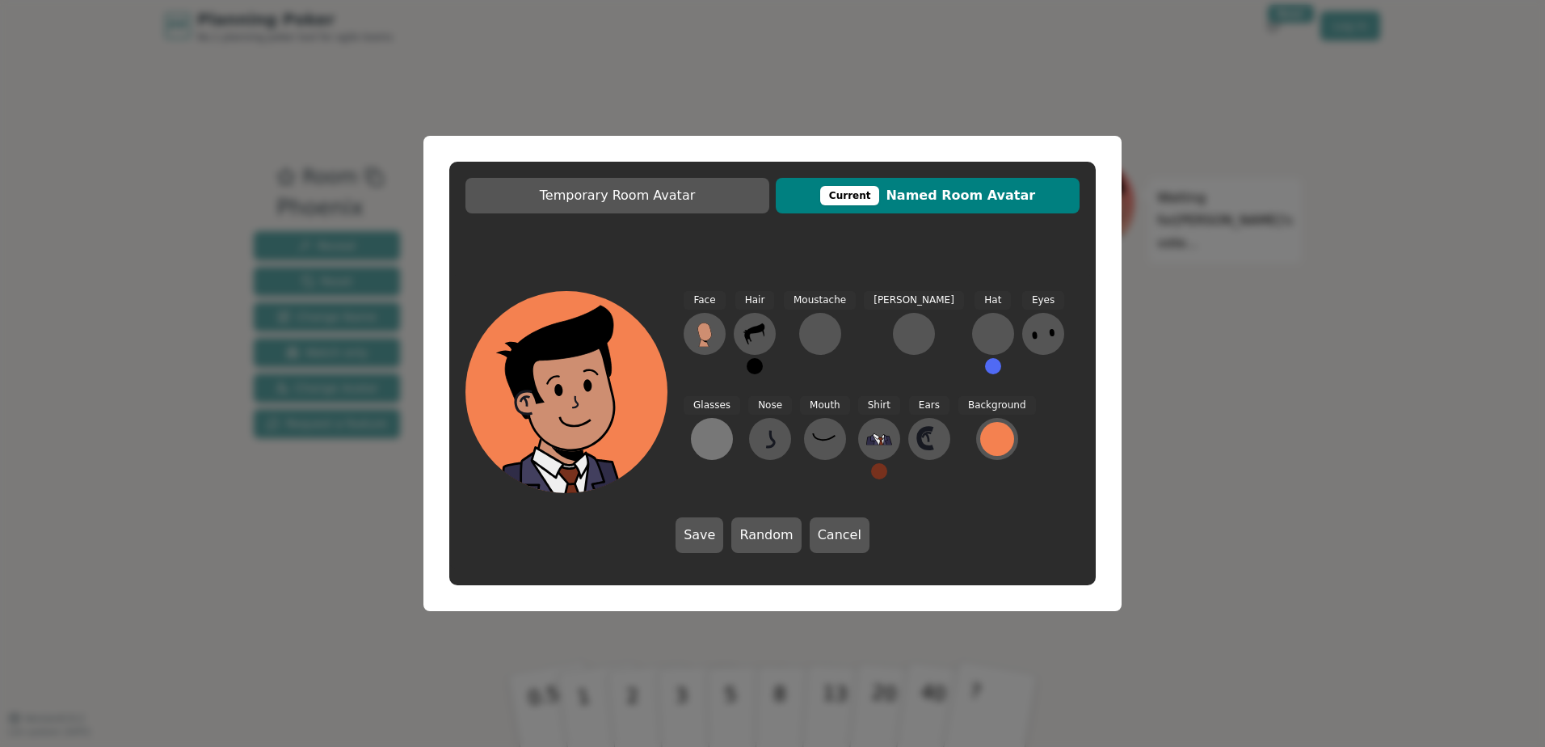
click at [725, 426] on div at bounding box center [712, 439] width 26 height 26
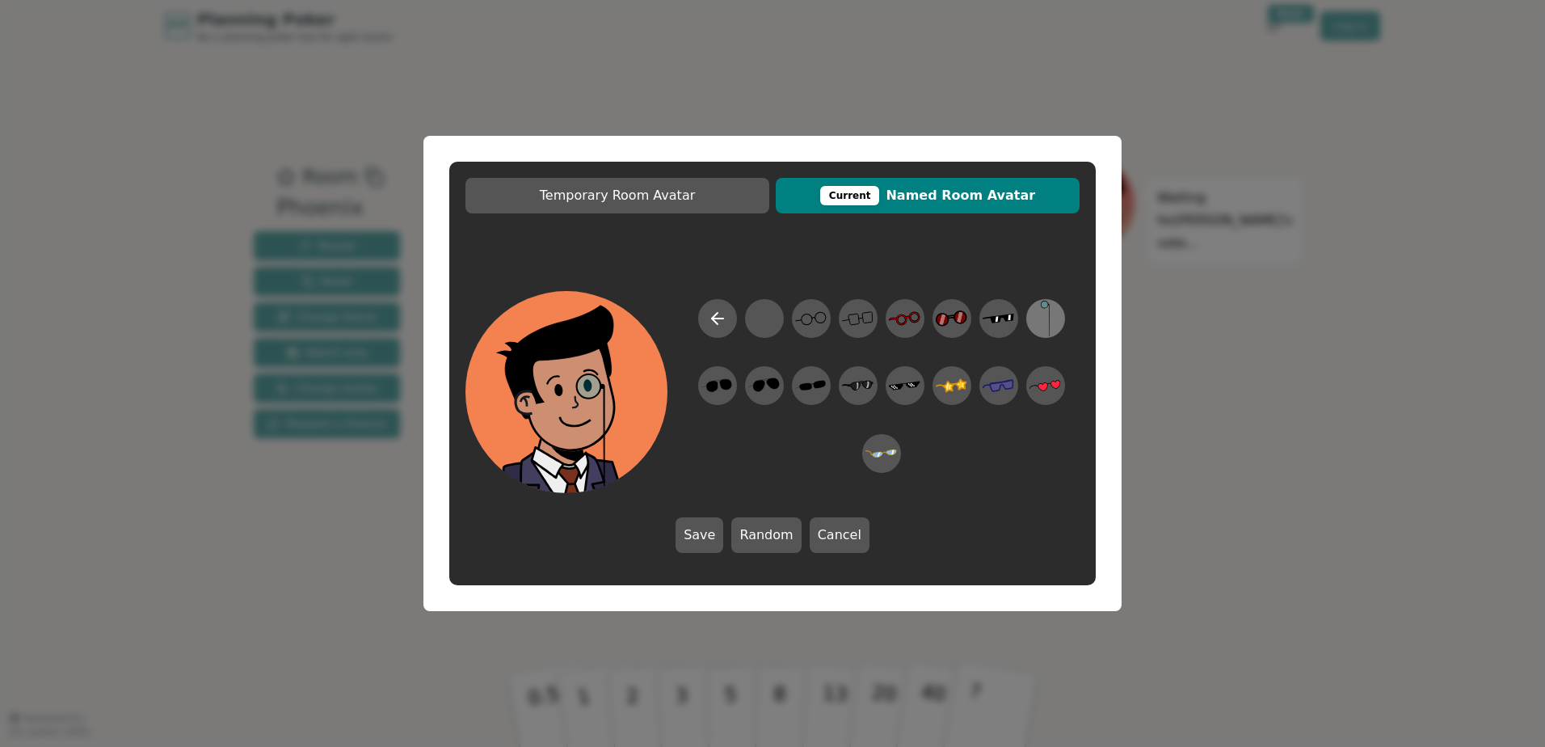
click at [1054, 322] on icon at bounding box center [1046, 319] width 32 height 36
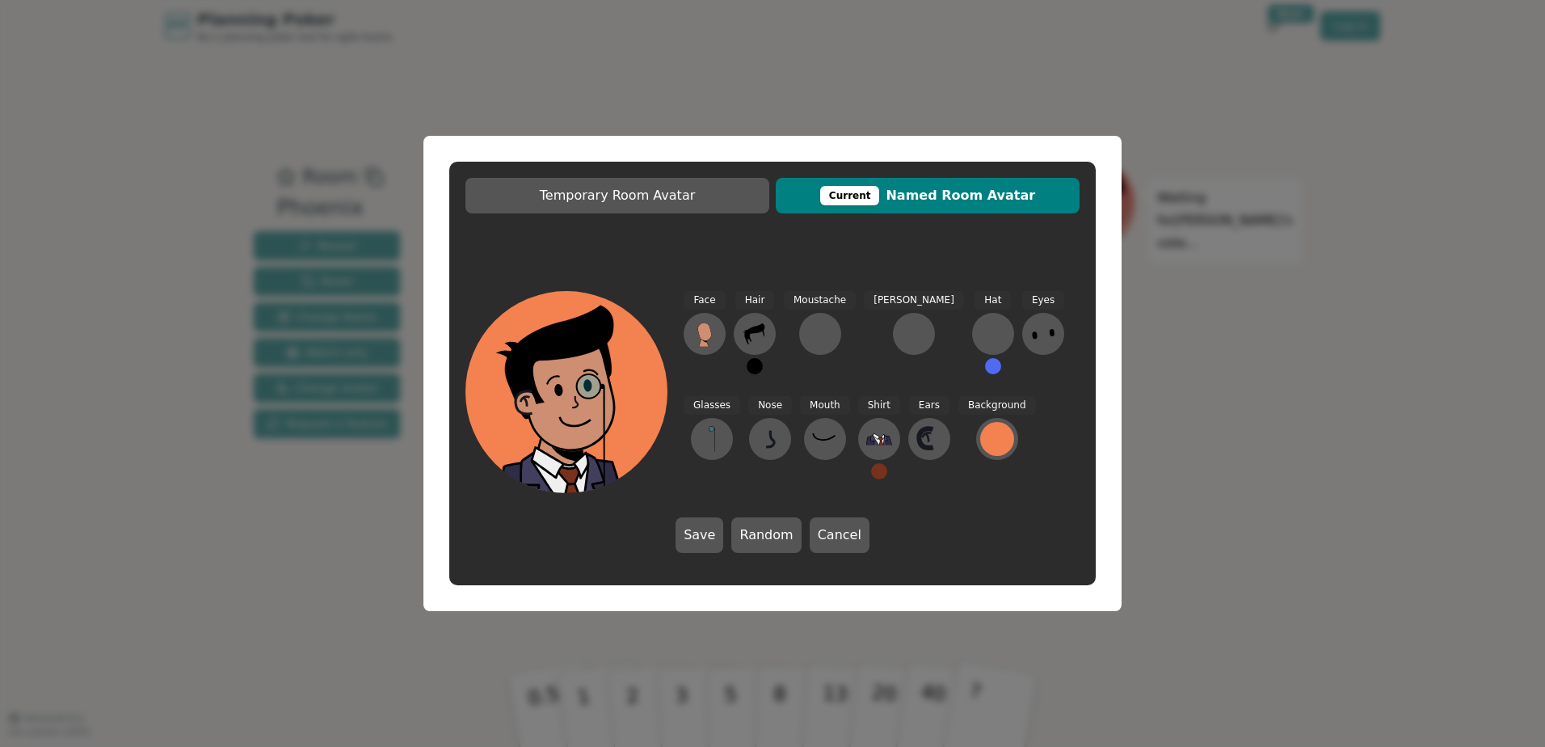
click at [1031, 326] on icon at bounding box center [1044, 334] width 26 height 26
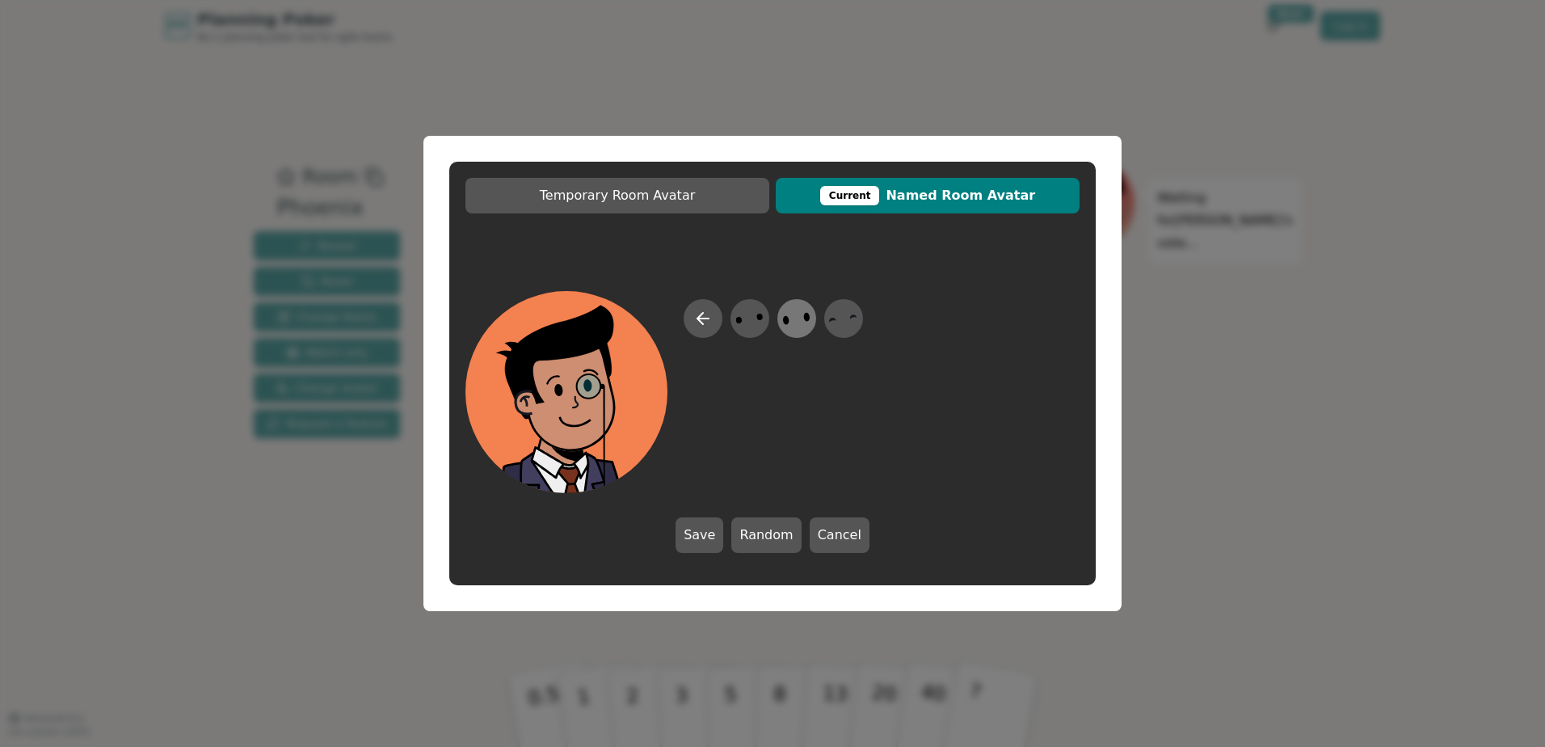
click at [794, 318] on icon at bounding box center [797, 319] width 32 height 36
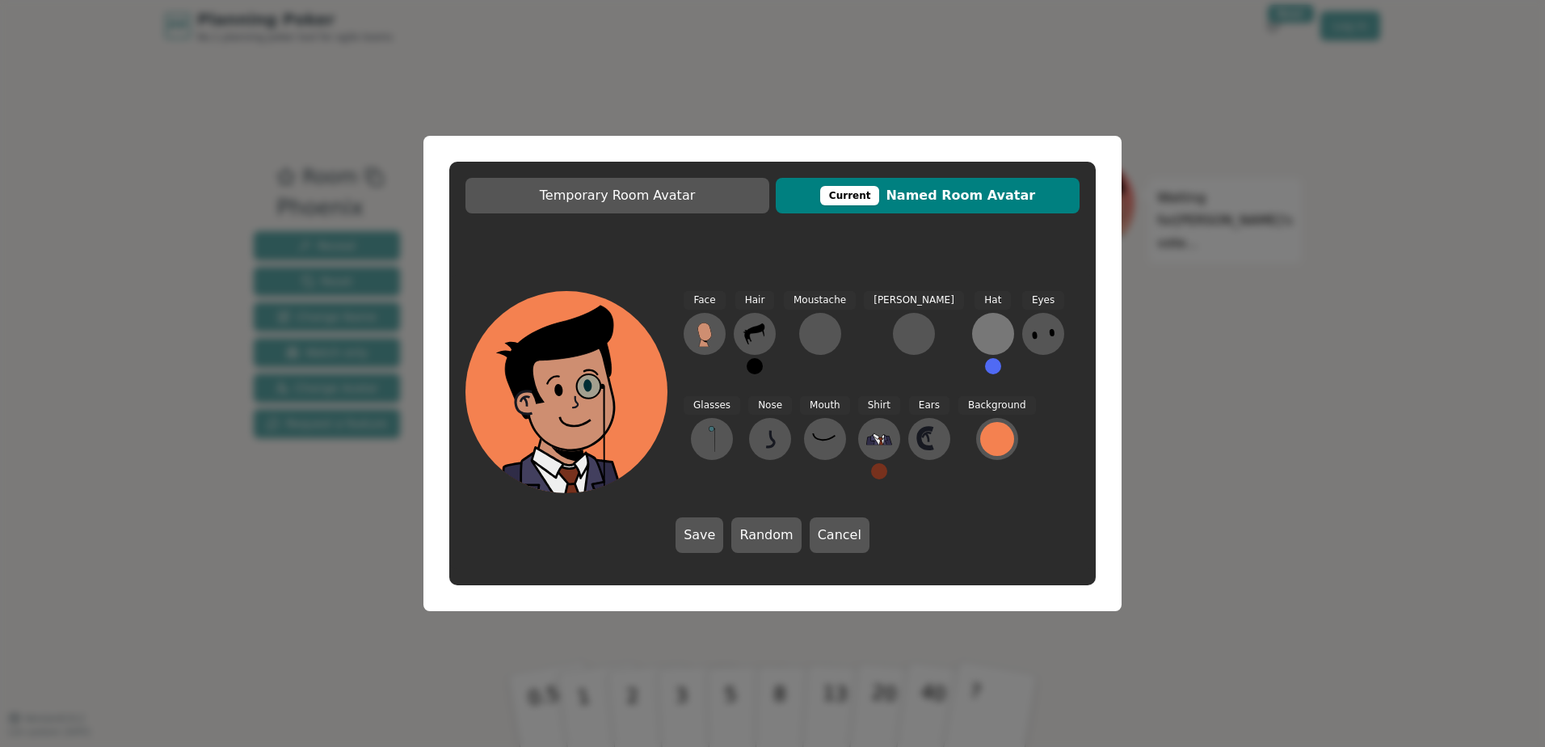
click at [980, 337] on div at bounding box center [993, 334] width 26 height 26
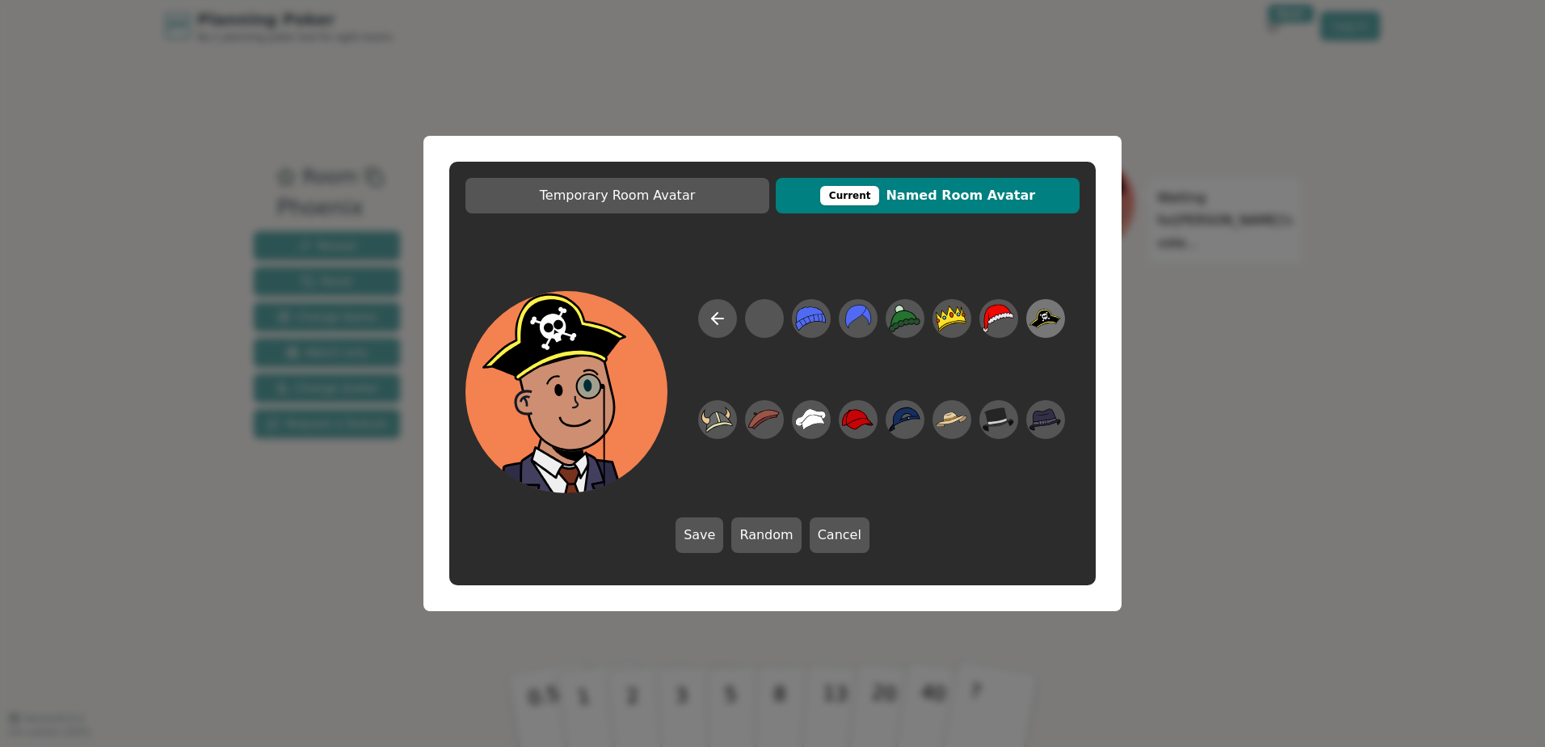
click at [1046, 328] on icon at bounding box center [1046, 319] width 32 height 36
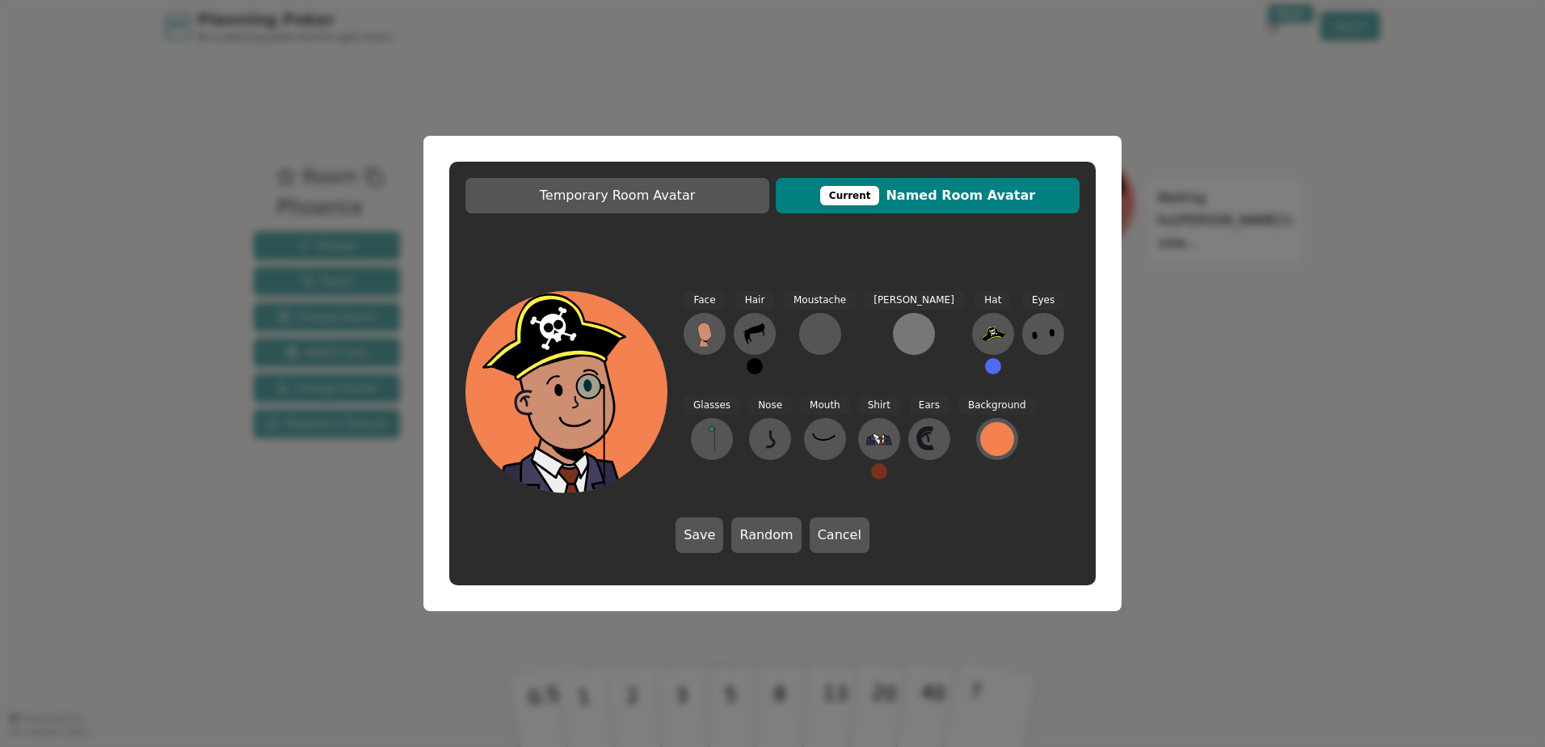
click at [901, 335] on div at bounding box center [914, 334] width 26 height 26
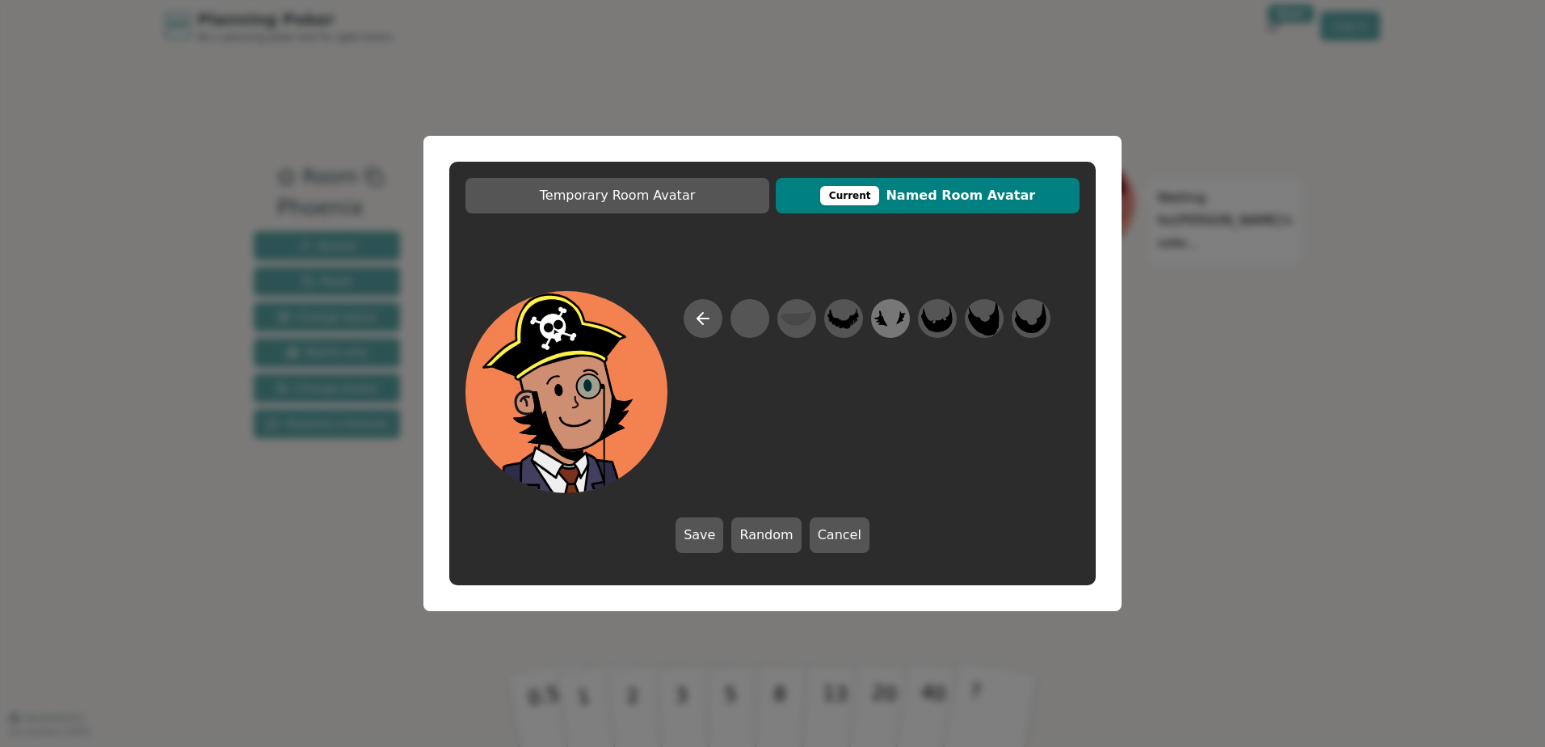
click at [883, 317] on icon at bounding box center [882, 317] width 14 height 15
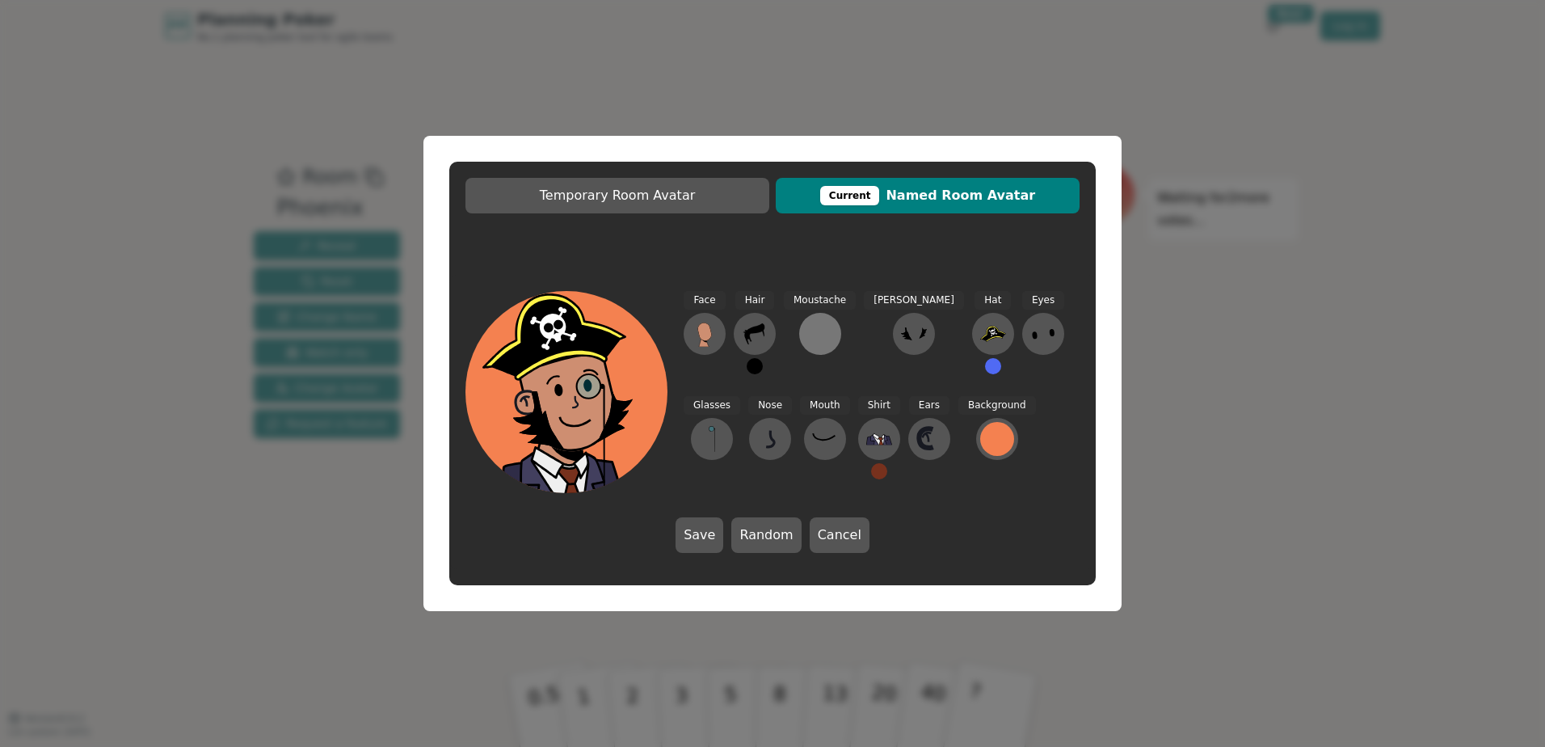
click at [820, 344] on div at bounding box center [820, 334] width 26 height 26
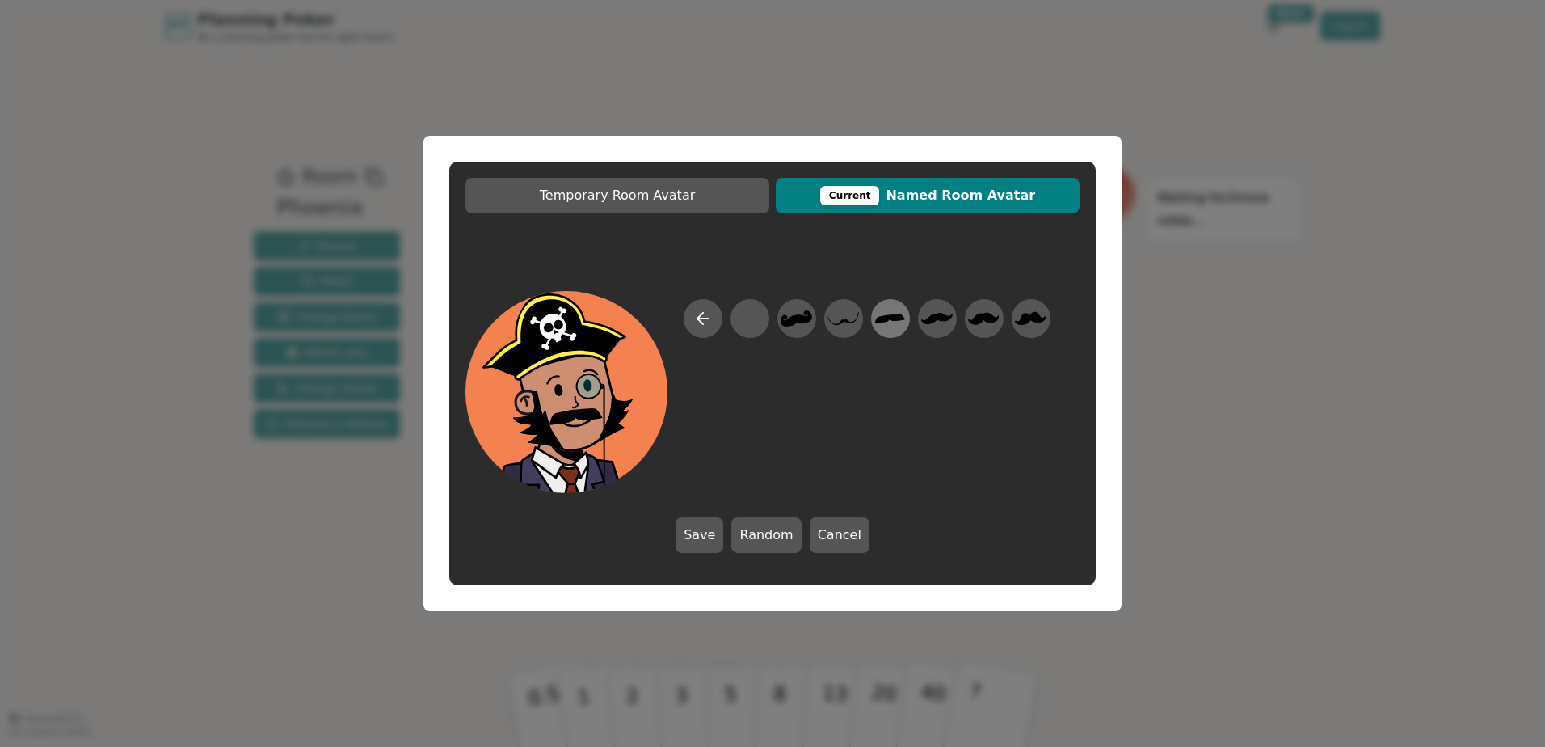
click at [907, 324] on div at bounding box center [890, 319] width 45 height 52
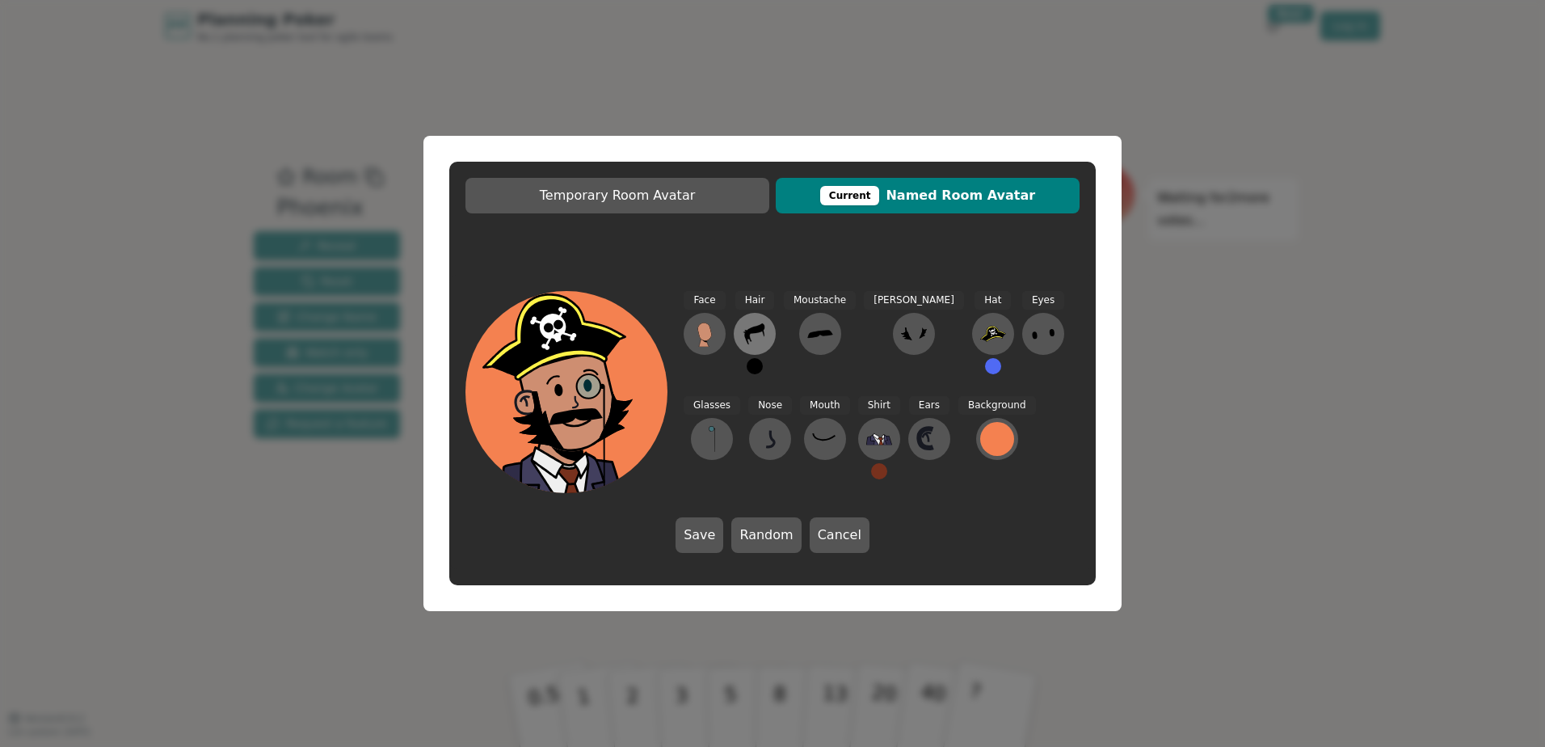
click at [755, 339] on icon at bounding box center [755, 334] width 26 height 26
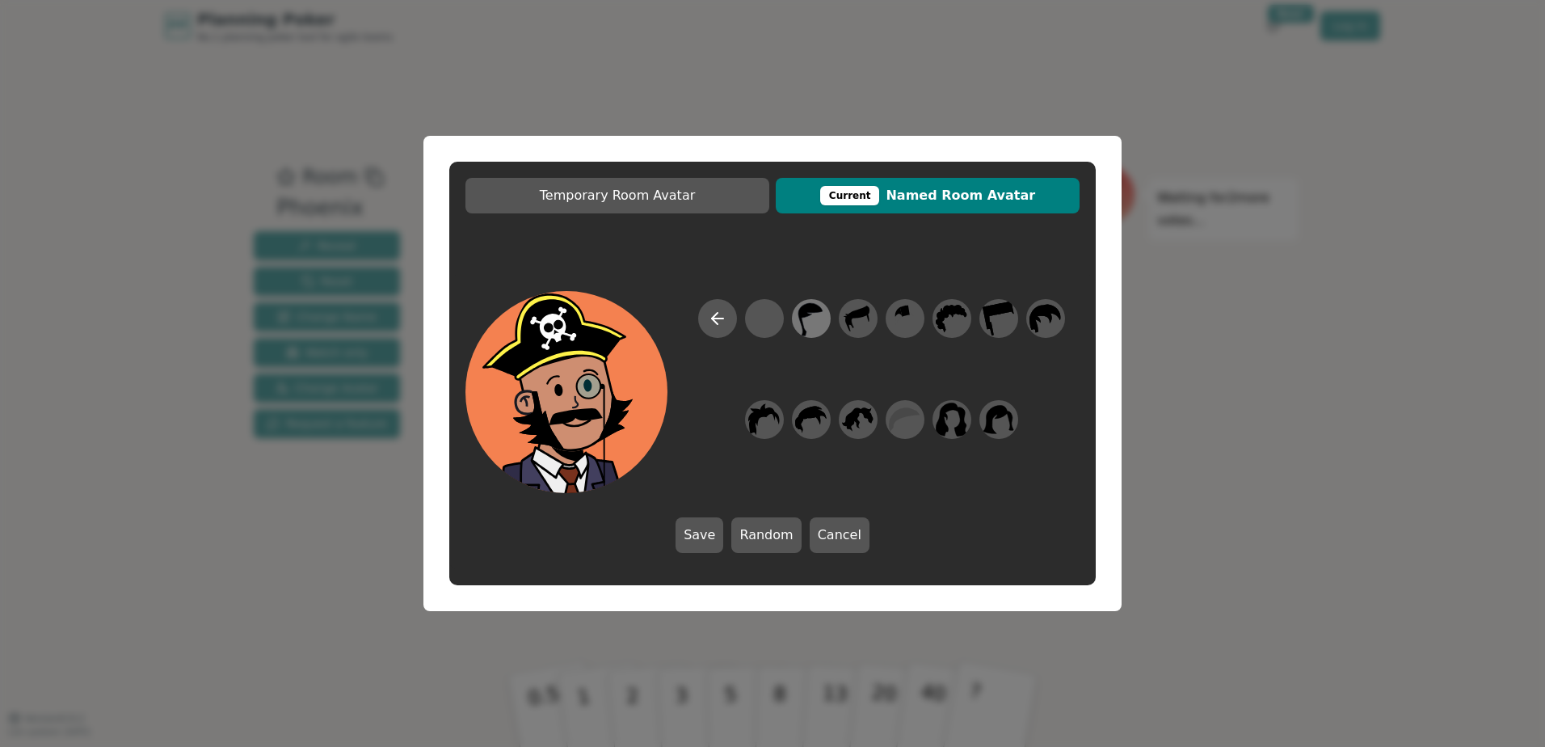
click at [809, 316] on icon at bounding box center [811, 319] width 24 height 33
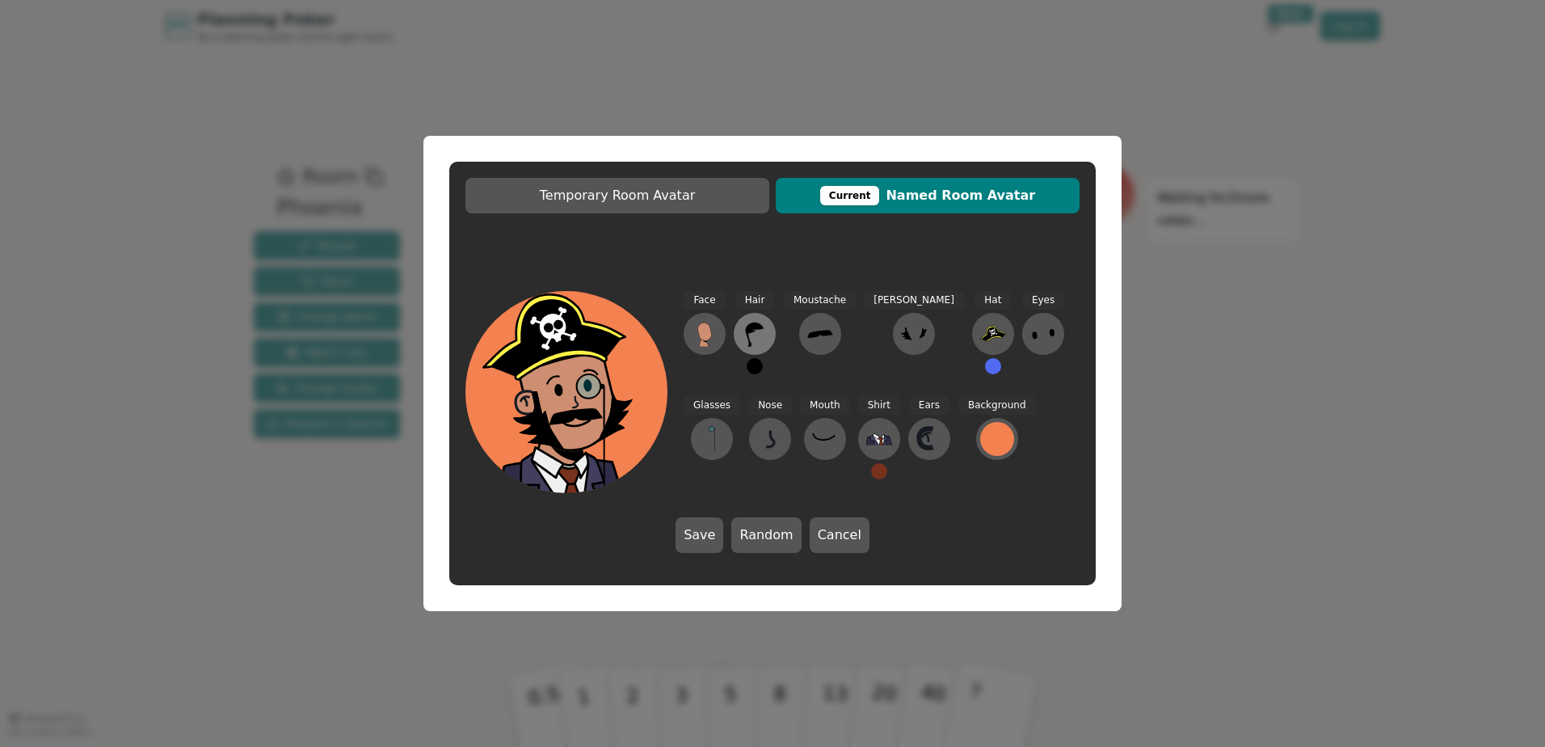
click at [759, 339] on icon at bounding box center [755, 334] width 26 height 26
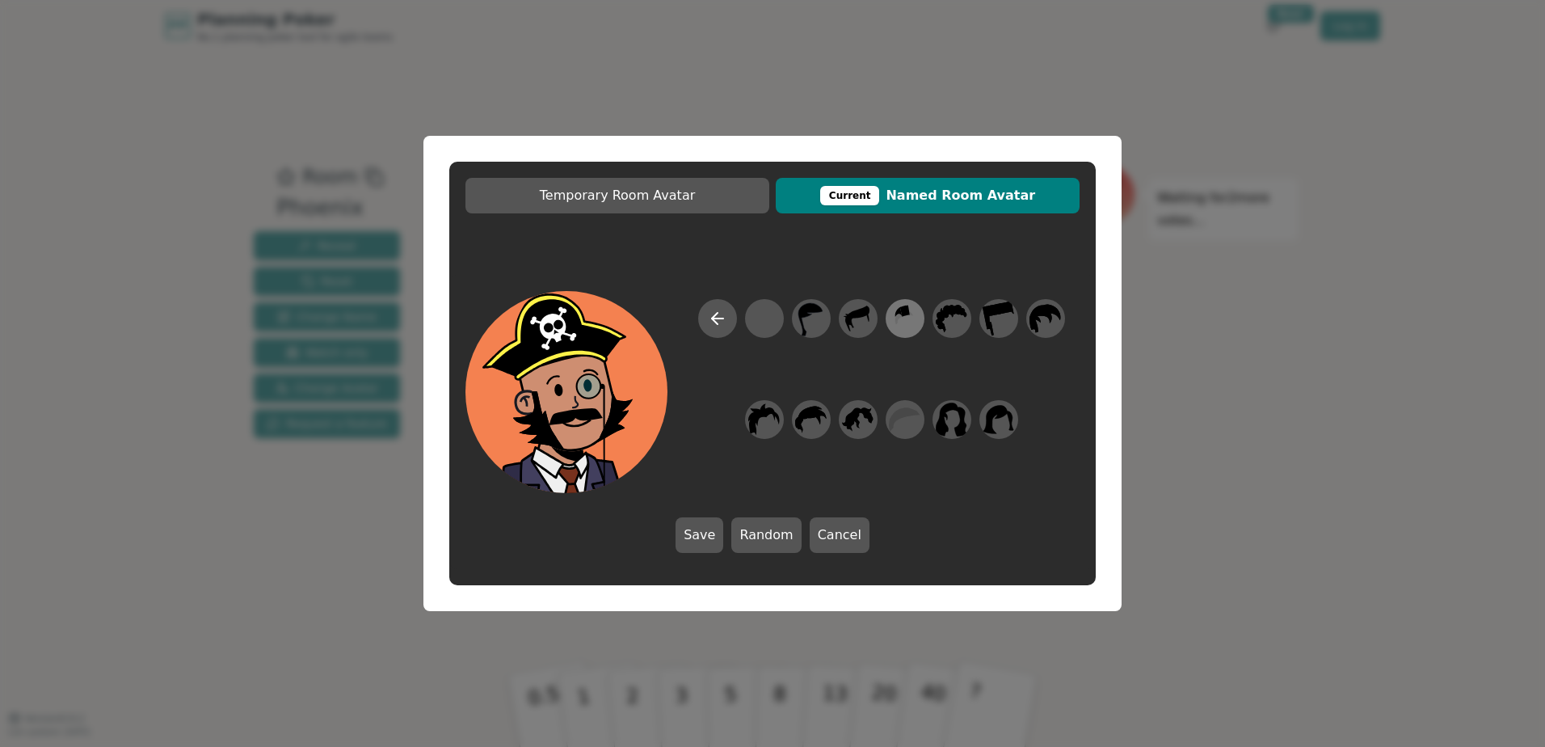
click at [899, 320] on icon at bounding box center [905, 319] width 32 height 36
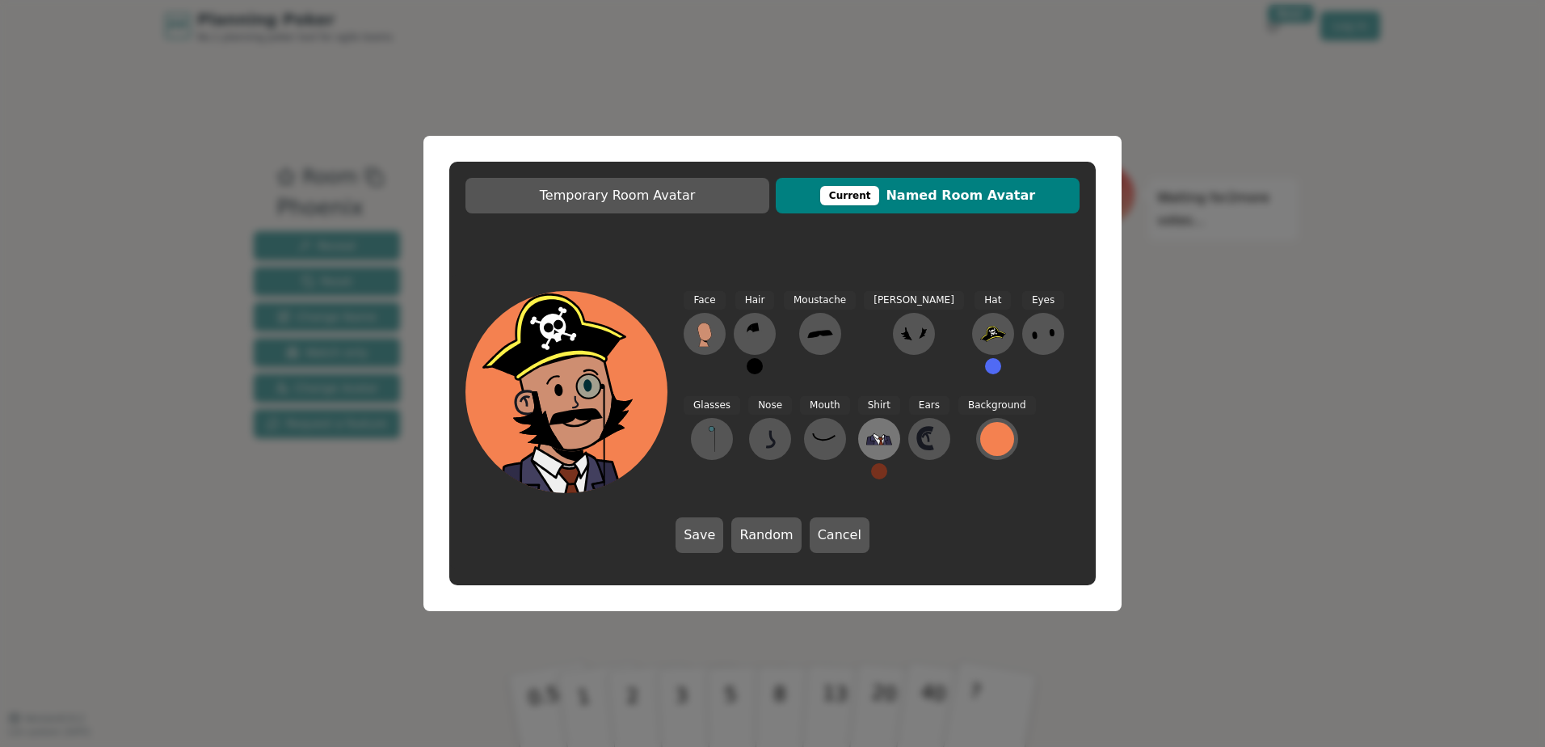
click at [866, 436] on icon at bounding box center [879, 439] width 26 height 26
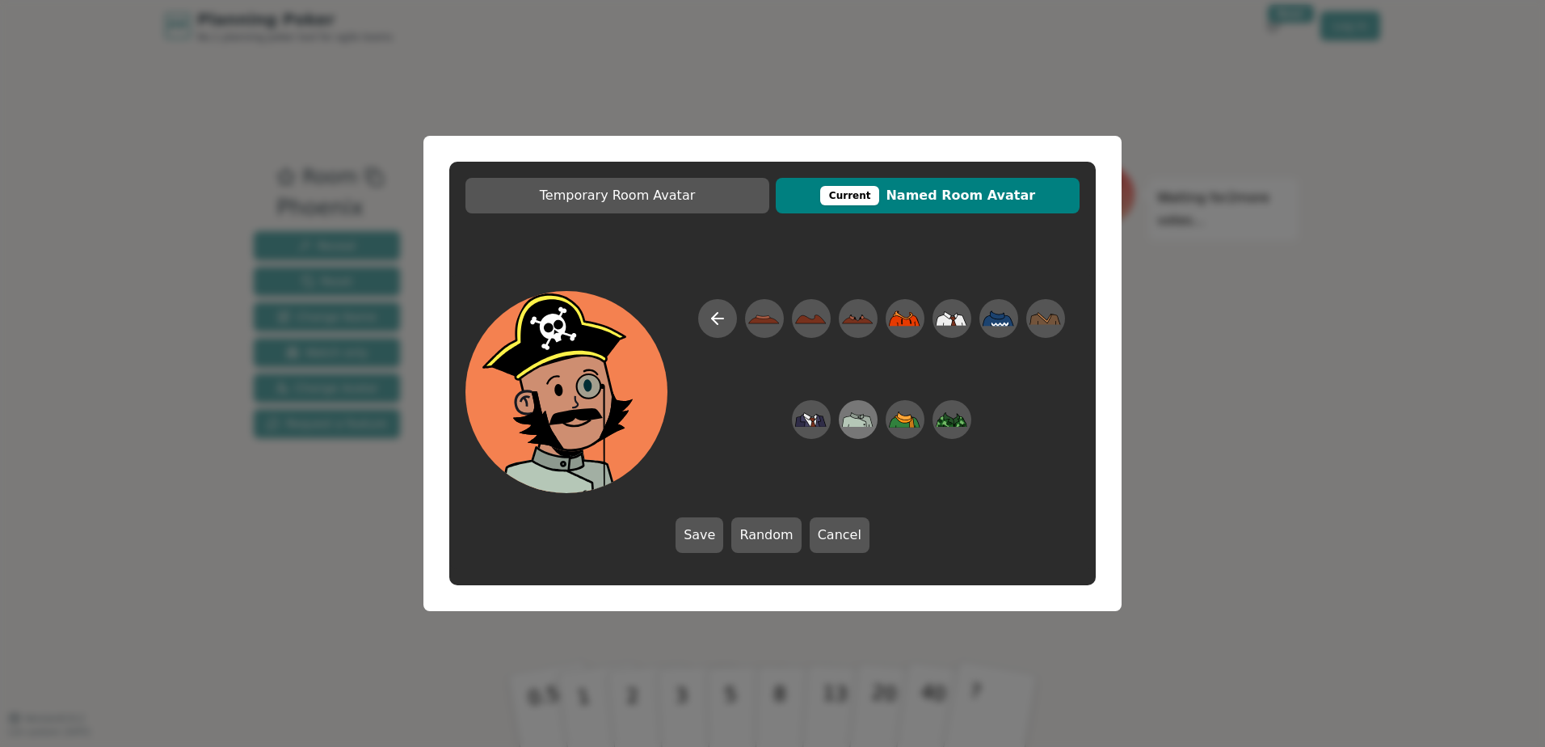
click at [869, 415] on icon at bounding box center [858, 420] width 32 height 36
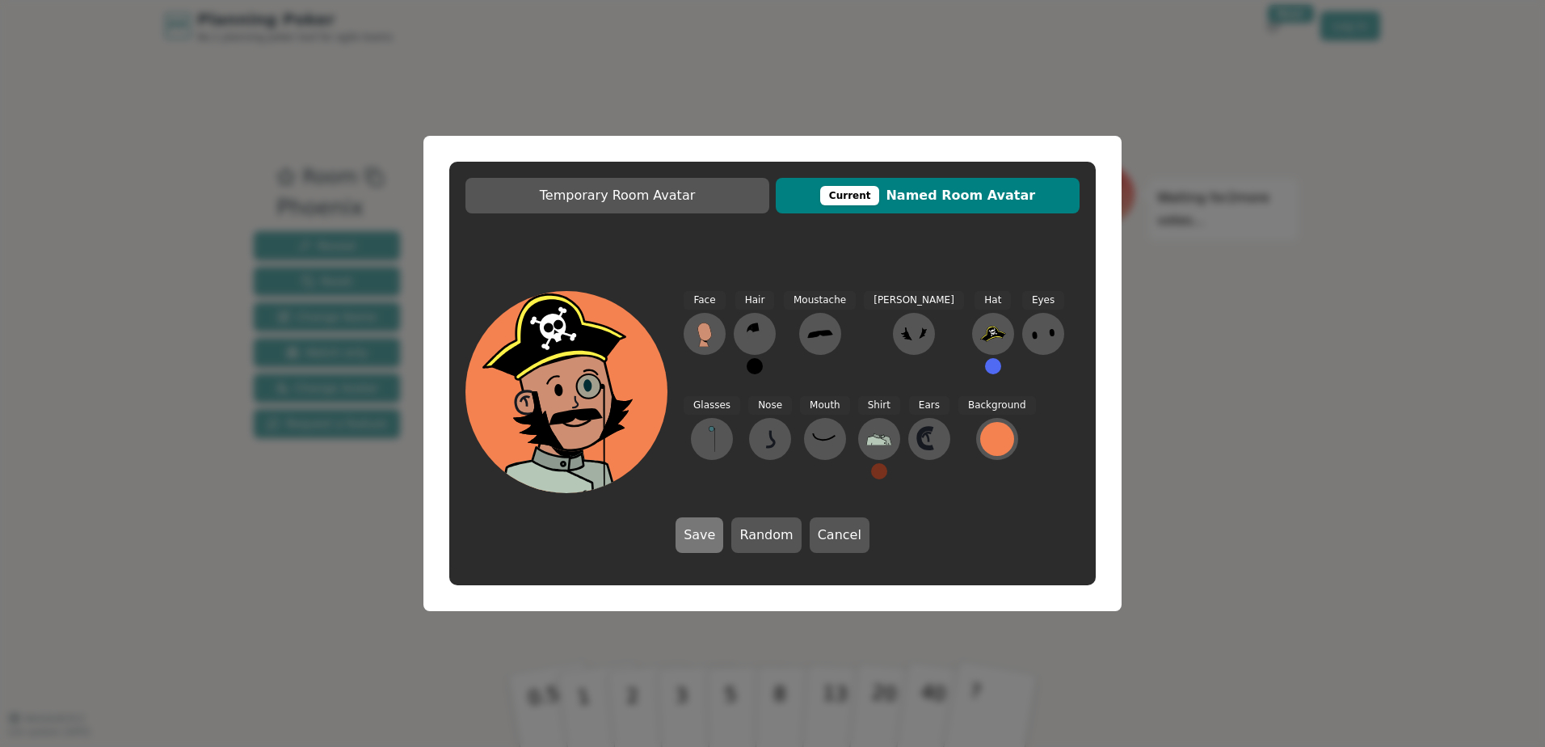
click at [714, 542] on button "Save" at bounding box center [700, 535] width 48 height 36
